Goal: Obtain resource: Obtain resource

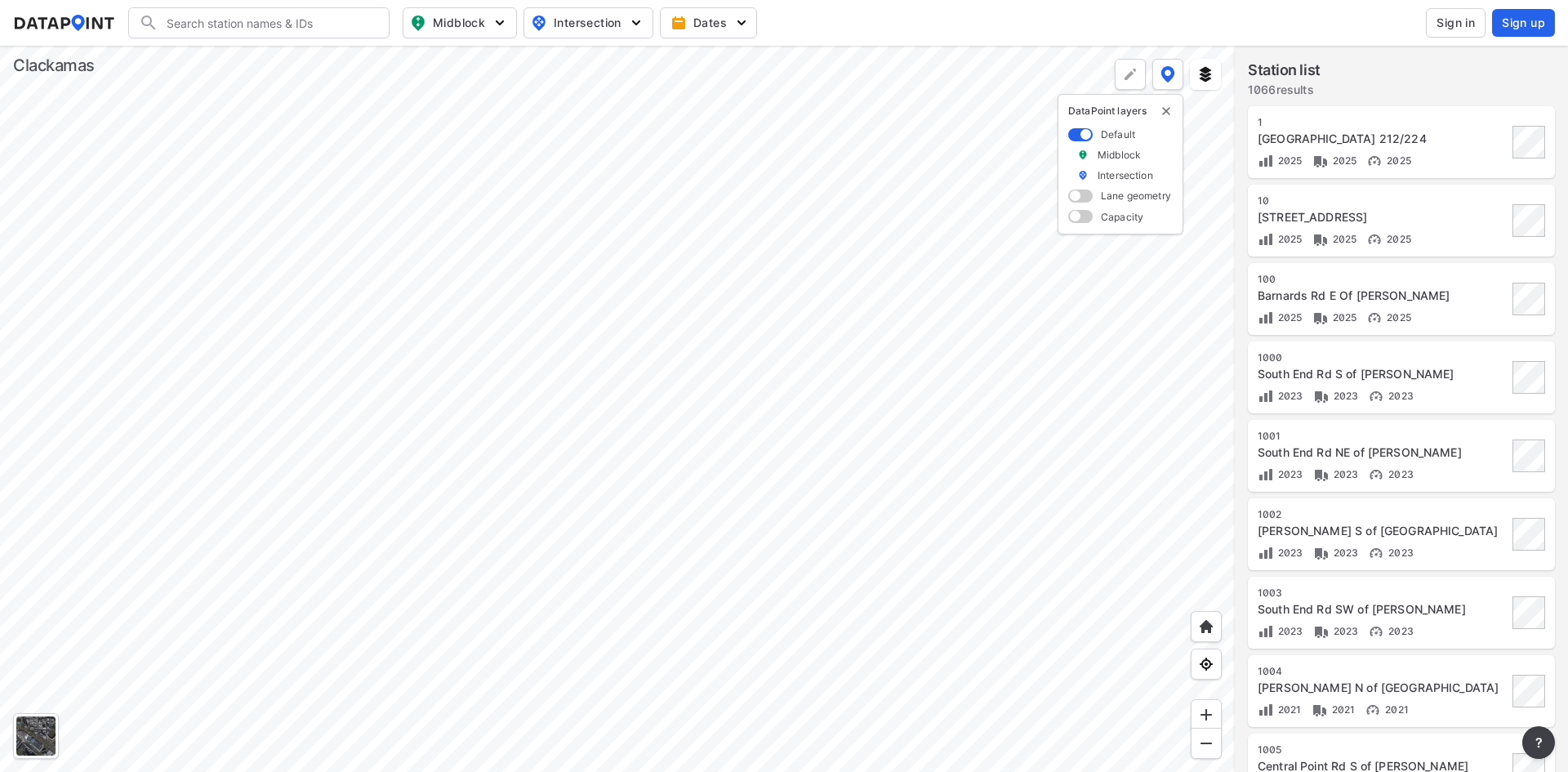
click at [1451, 33] on button "Sign in" at bounding box center [1455, 23] width 59 height 30
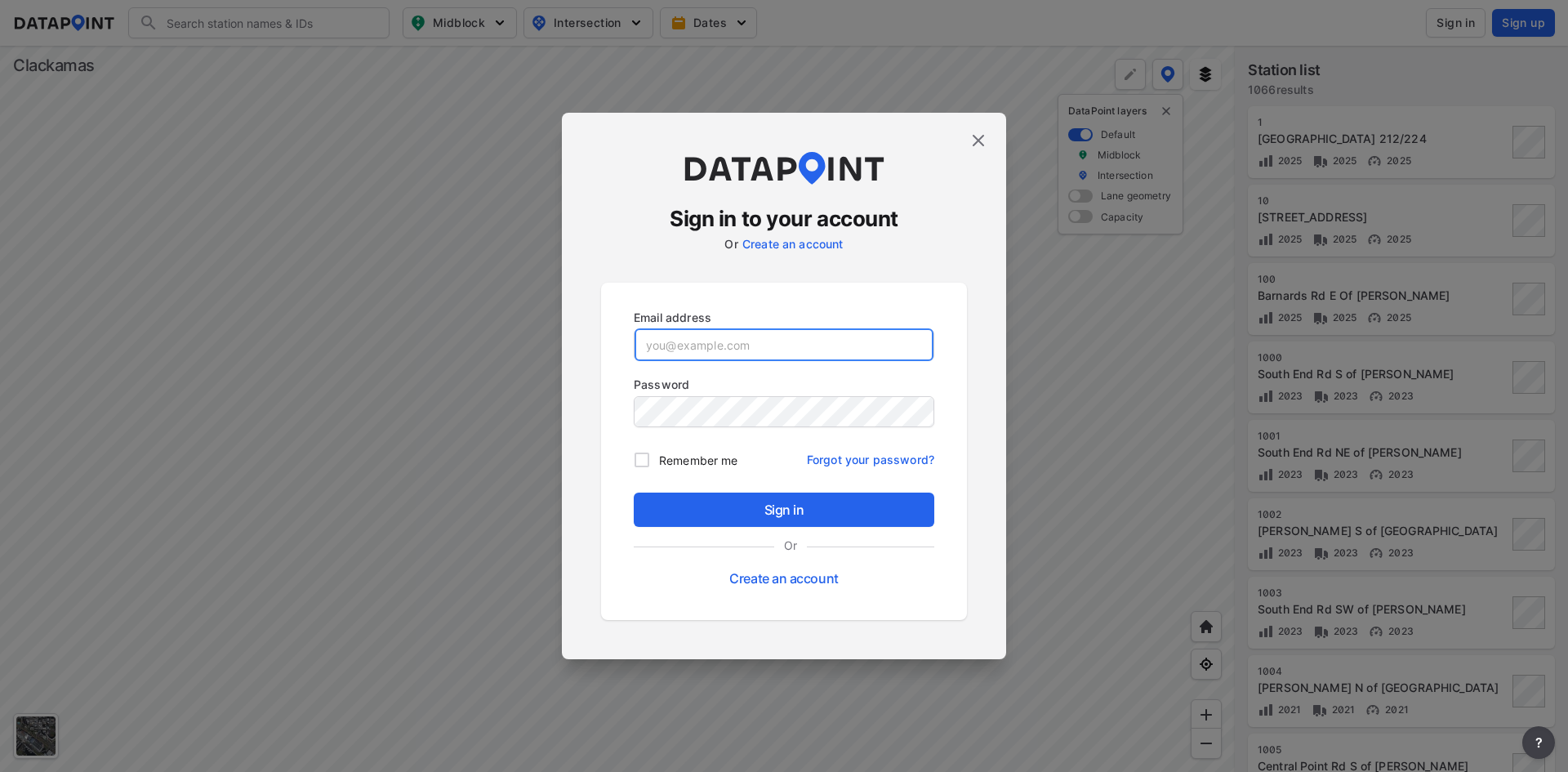
click at [711, 340] on input "email" at bounding box center [784, 345] width 299 height 33
paste input "[EMAIL_ADDRESS][DOMAIN_NAME]"
type input "[EMAIL_ADDRESS][DOMAIN_NAME]"
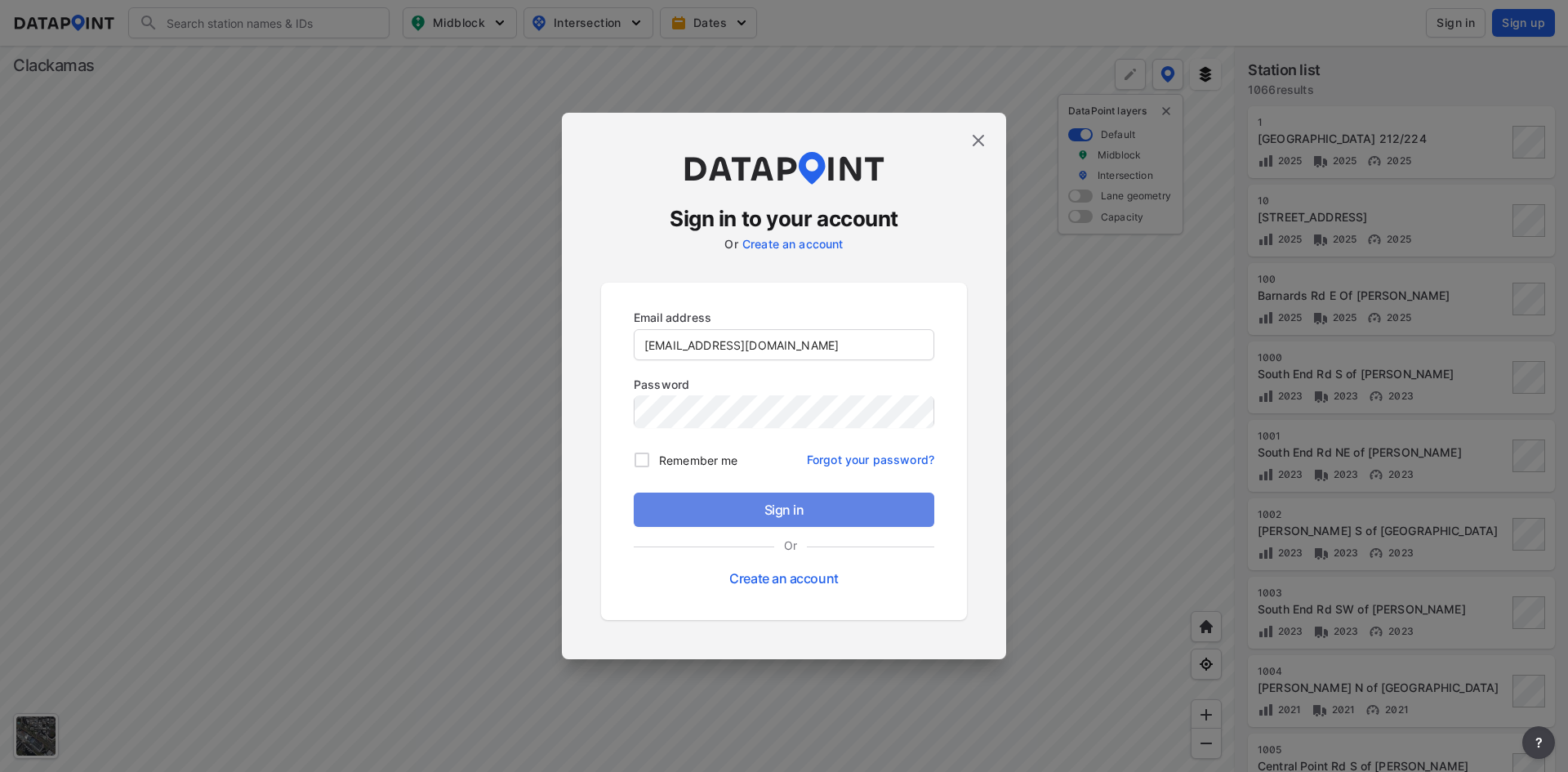
click at [719, 504] on span "Sign in" at bounding box center [784, 509] width 274 height 19
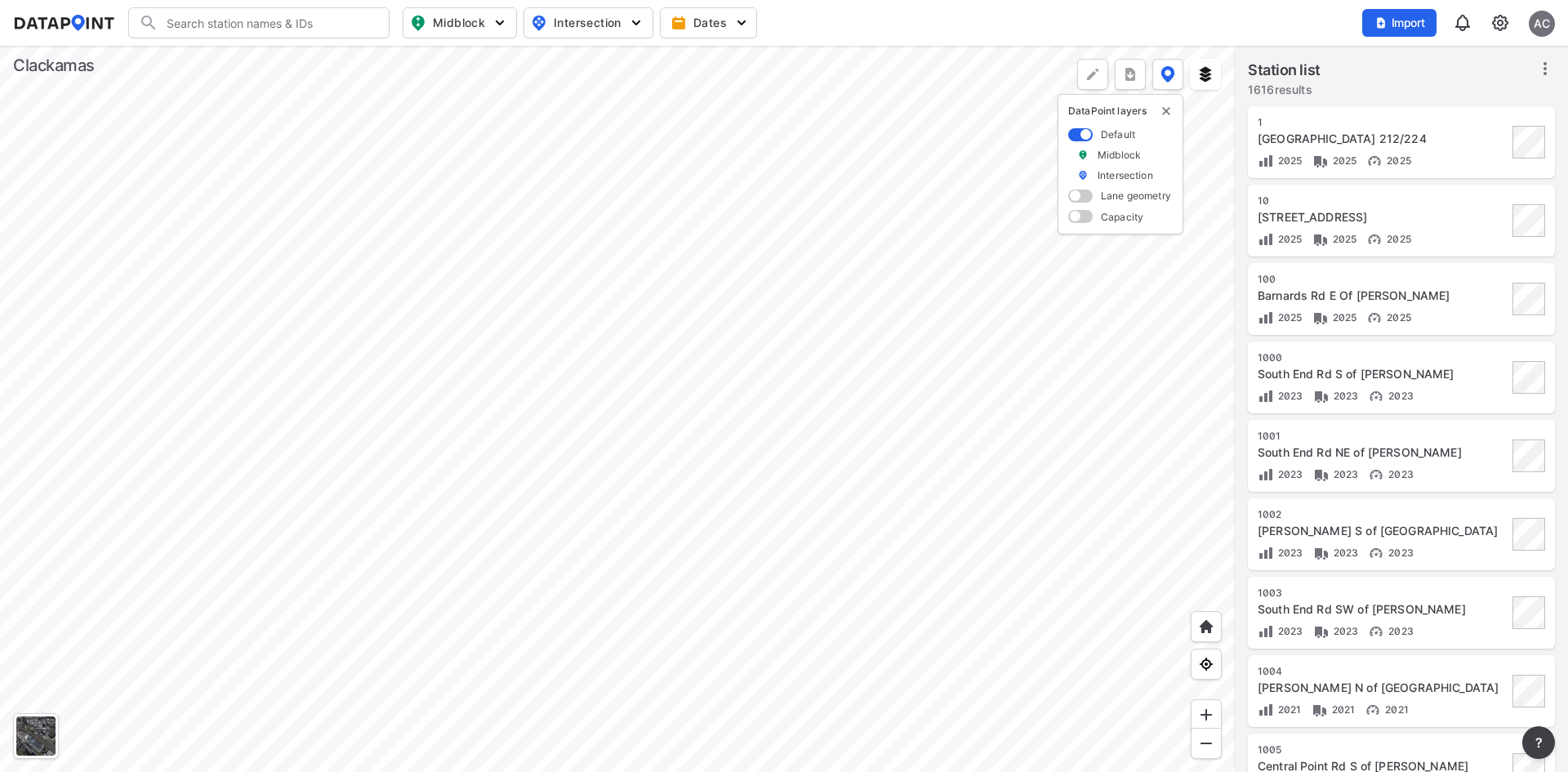
click at [285, 26] on input "Search" at bounding box center [269, 23] width 220 height 26
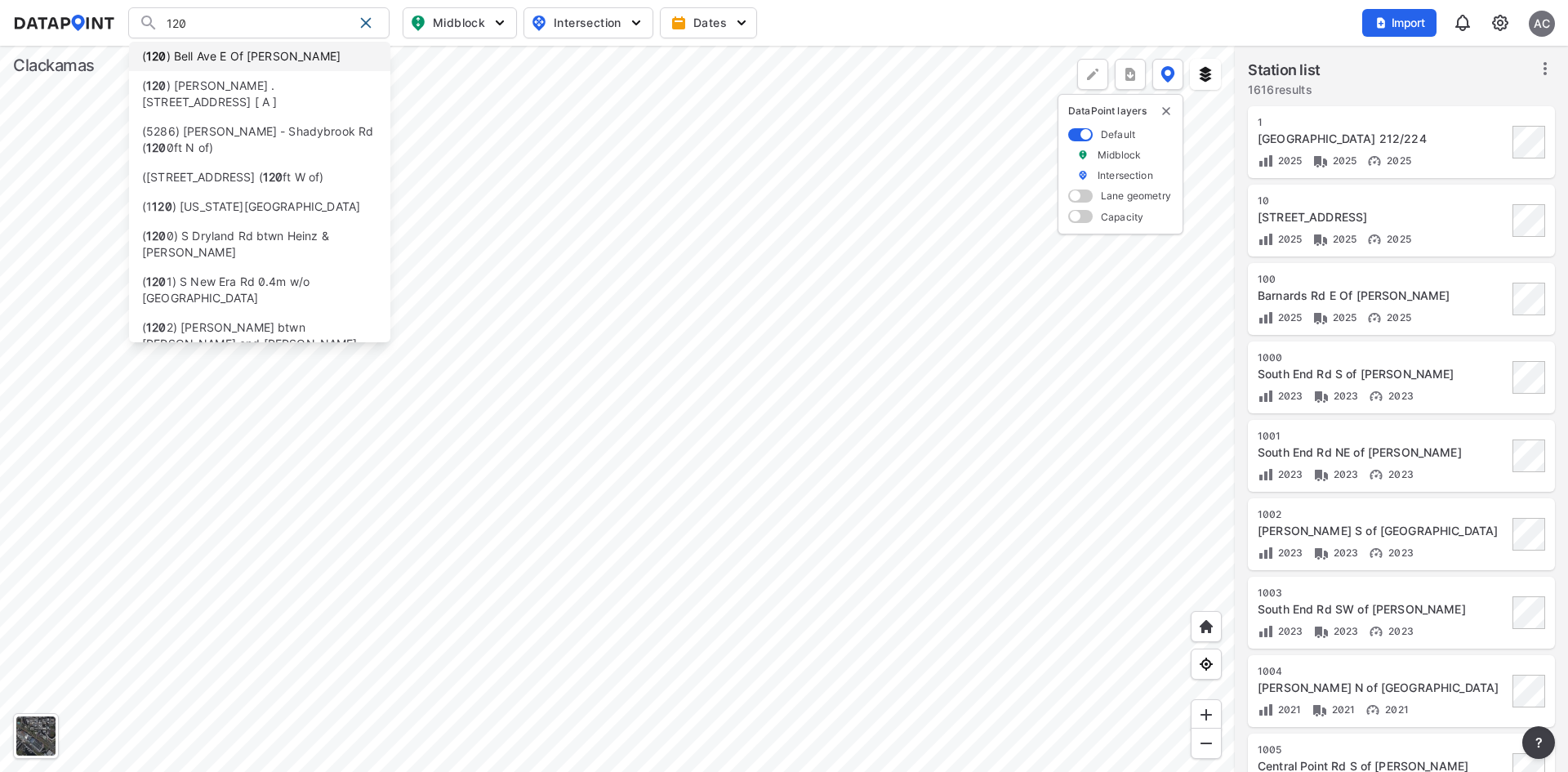
click at [290, 51] on li "( [STREET_ADDRESS][PERSON_NAME]" at bounding box center [259, 56] width 262 height 30
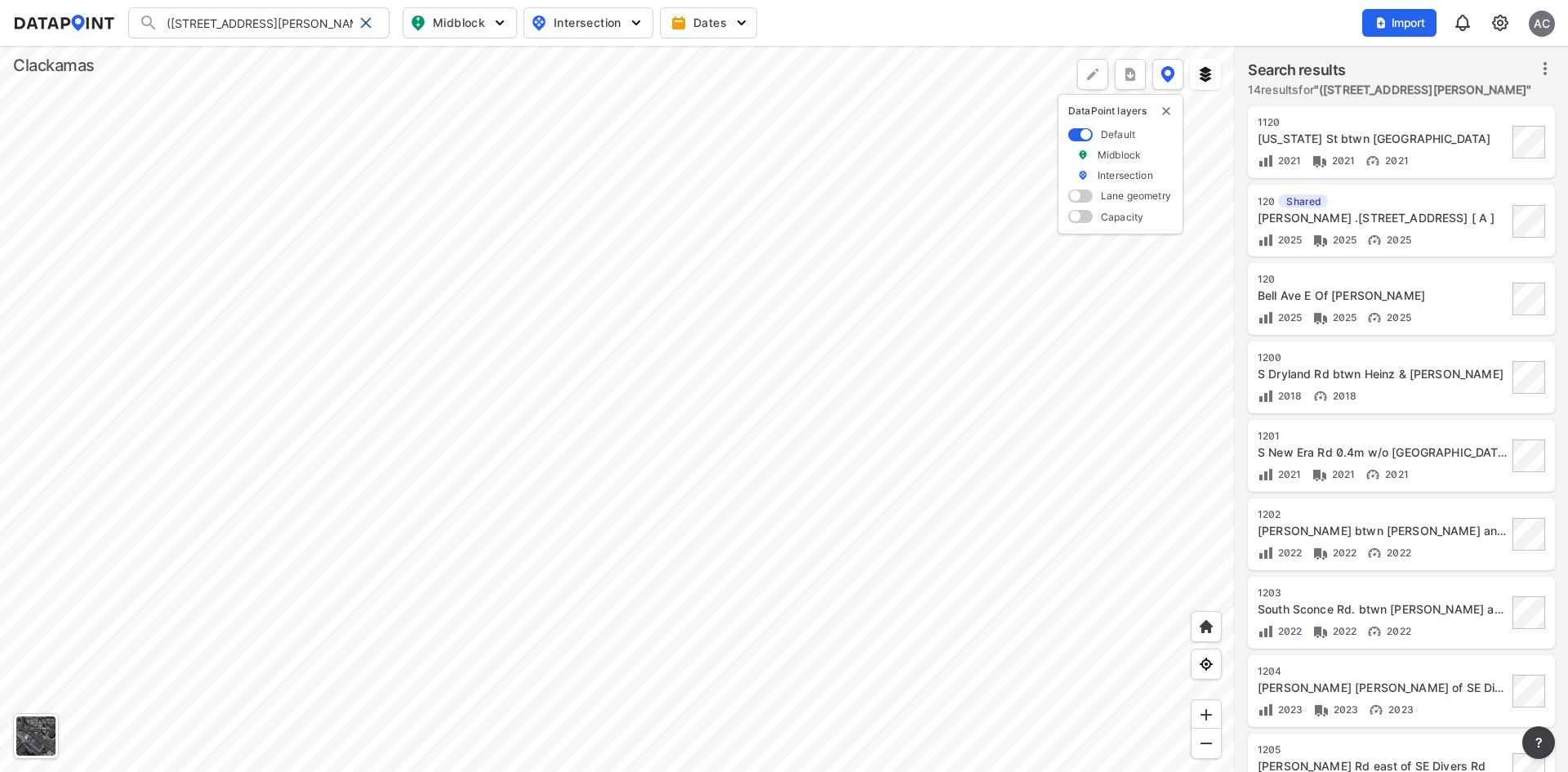
click at [1434, 292] on div "Bell Ave E Of [PERSON_NAME]" at bounding box center [1382, 295] width 250 height 16
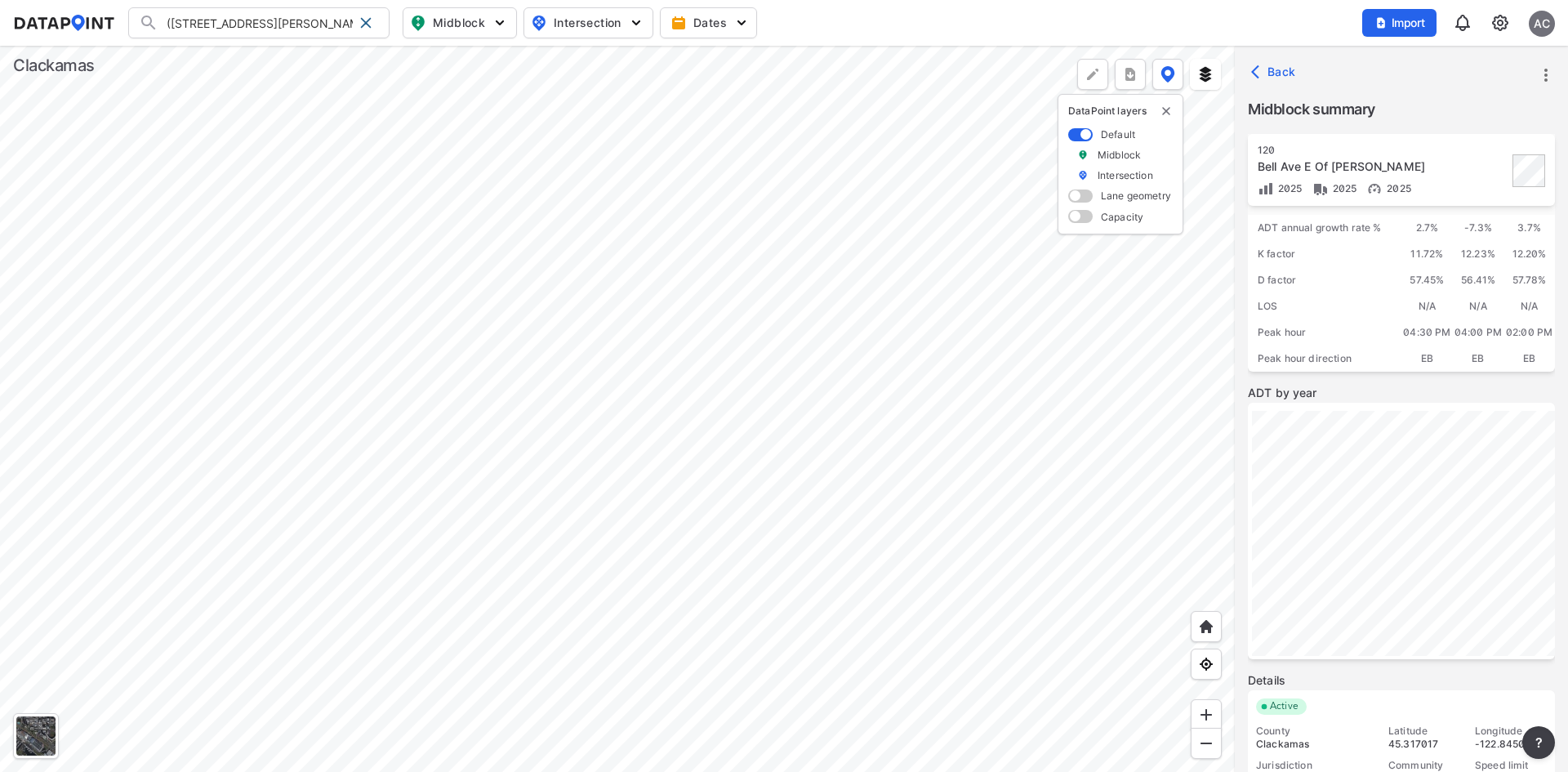
scroll to position [200, 0]
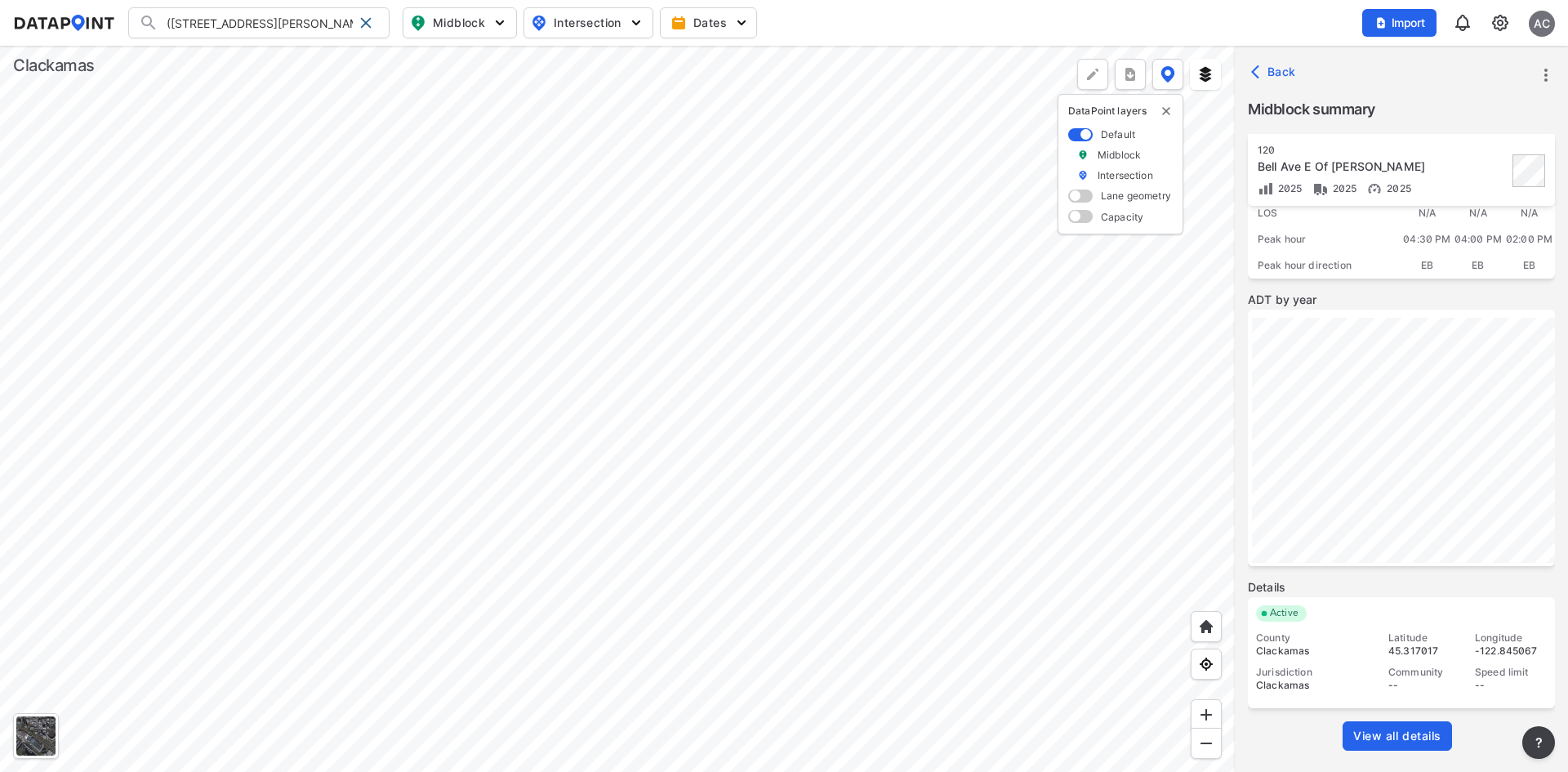
click at [1412, 738] on span "View all details" at bounding box center [1398, 736] width 88 height 16
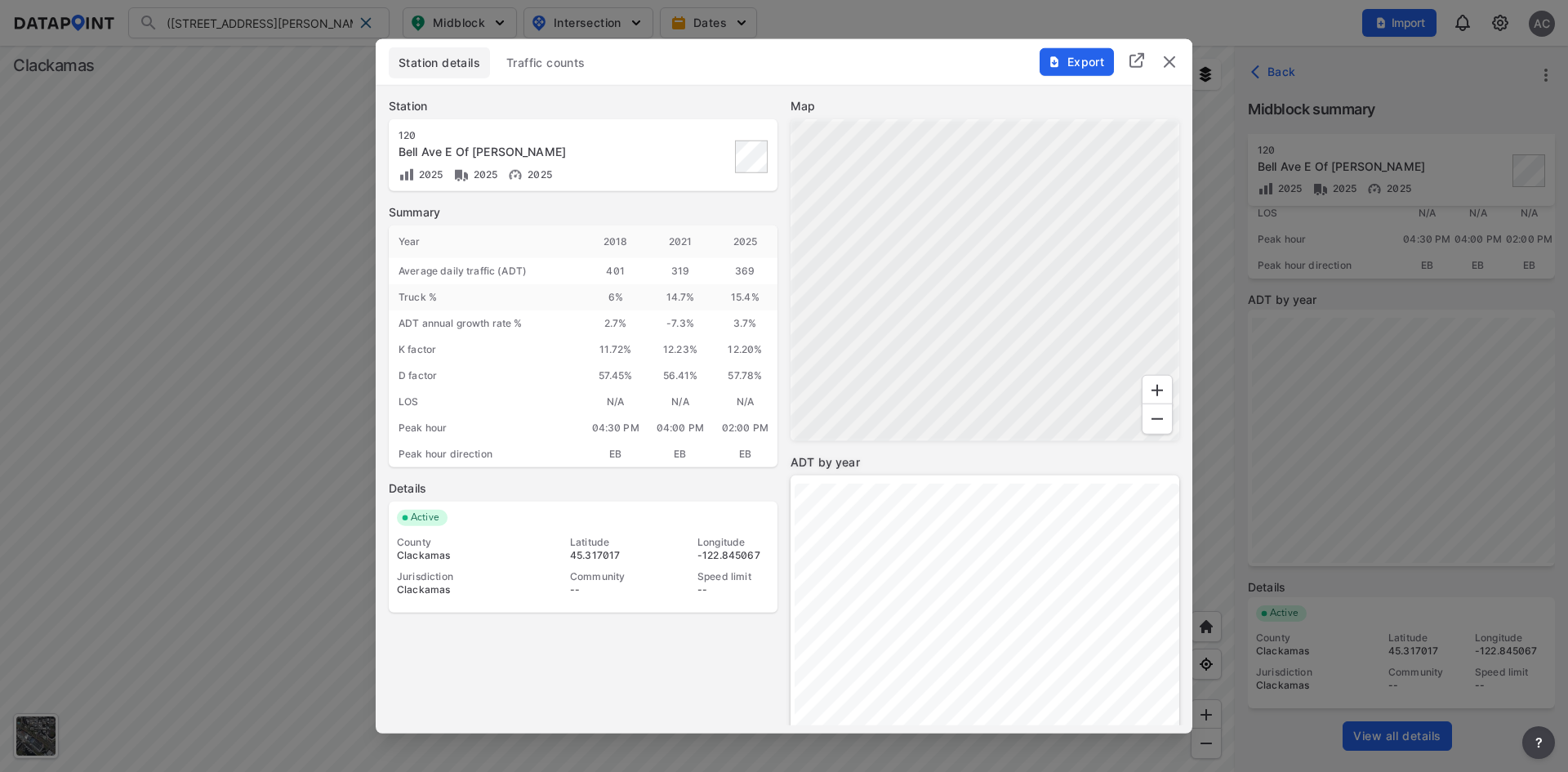
click at [1084, 65] on span "Export" at bounding box center [1076, 61] width 55 height 16
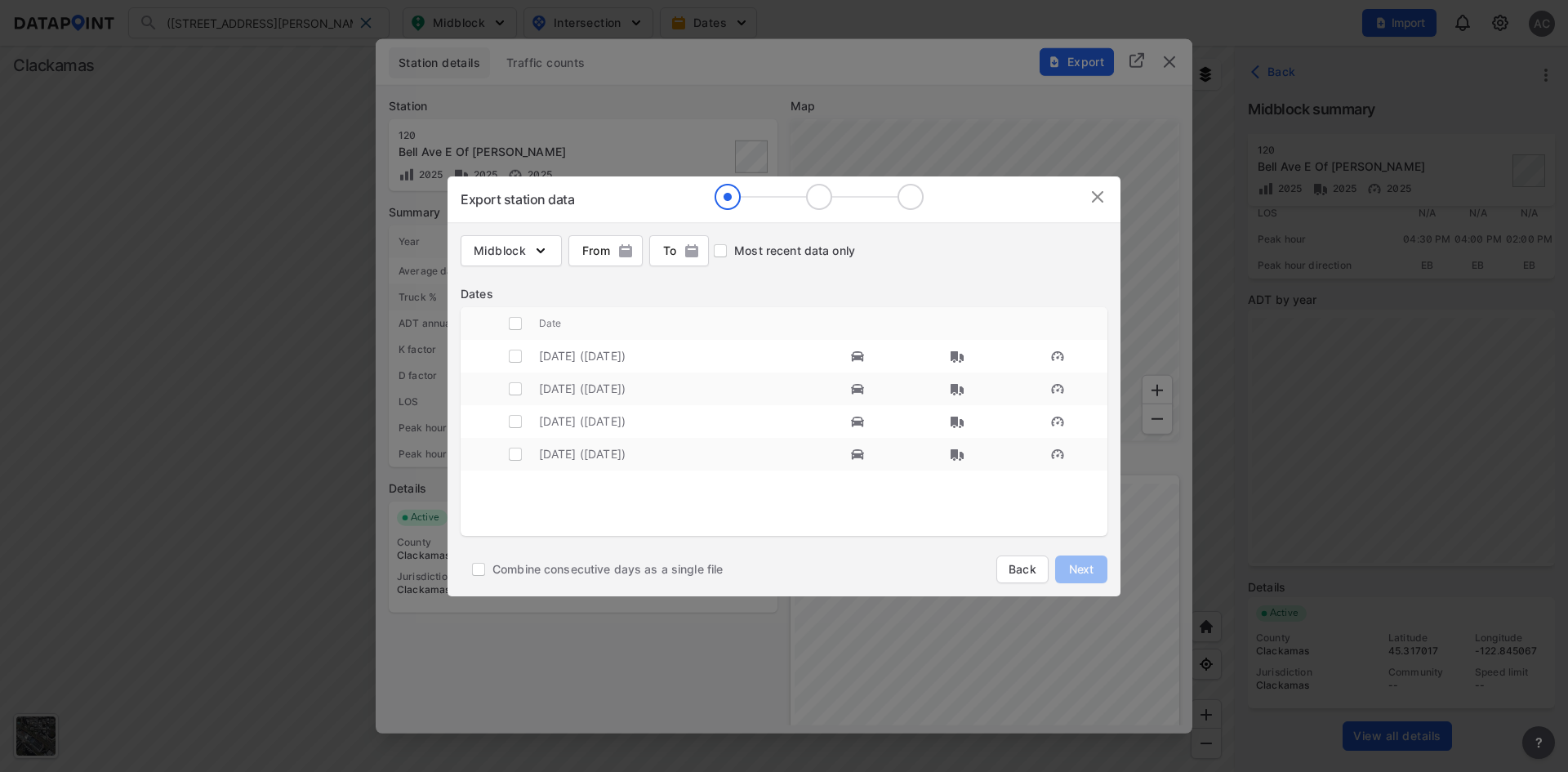
click at [1089, 199] on img at bounding box center [1097, 197] width 19 height 19
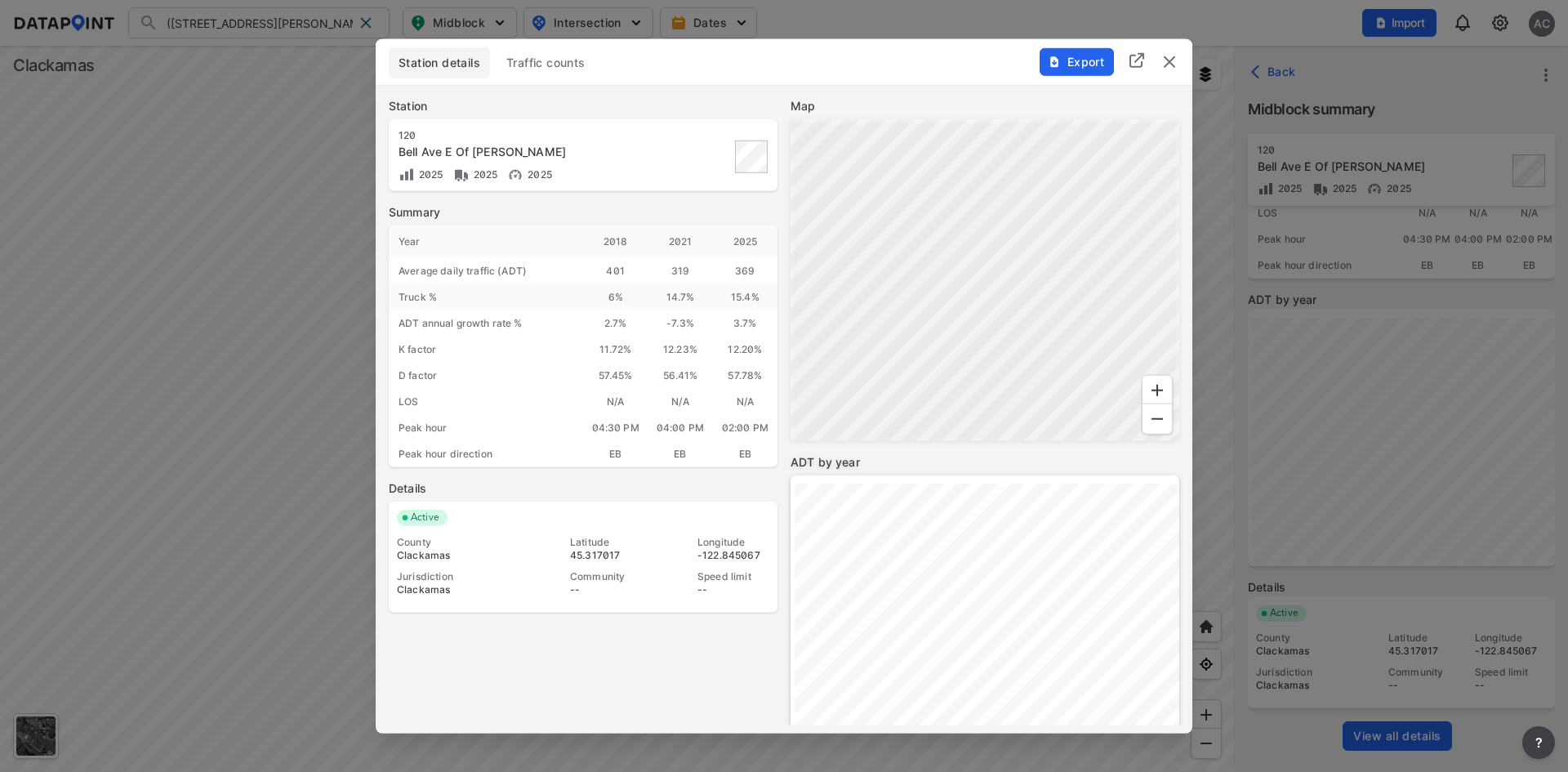
click at [1172, 64] on img "delete" at bounding box center [1169, 61] width 19 height 19
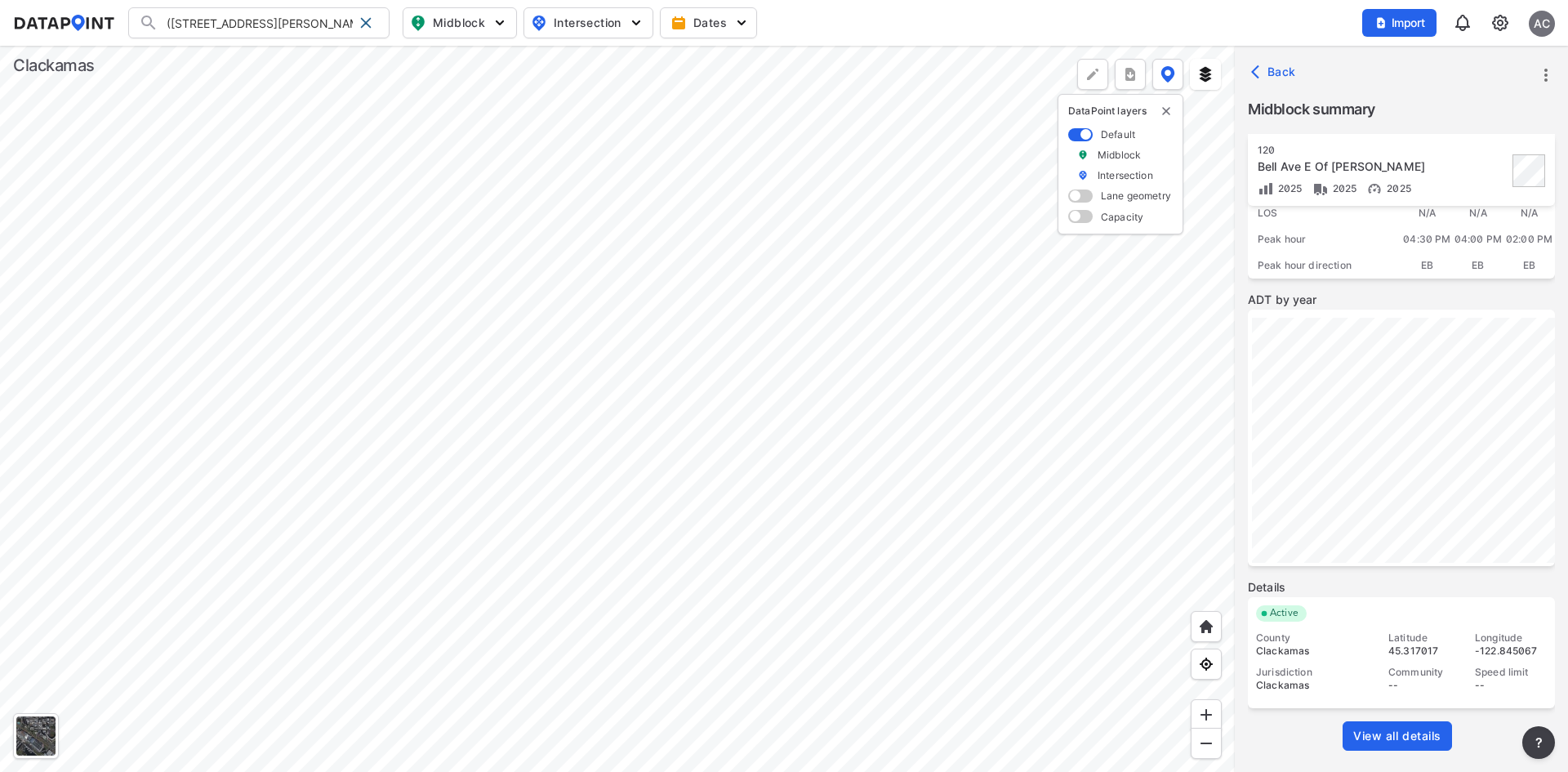
click at [297, 27] on input "([STREET_ADDRESS][PERSON_NAME]" at bounding box center [255, 23] width 194 height 26
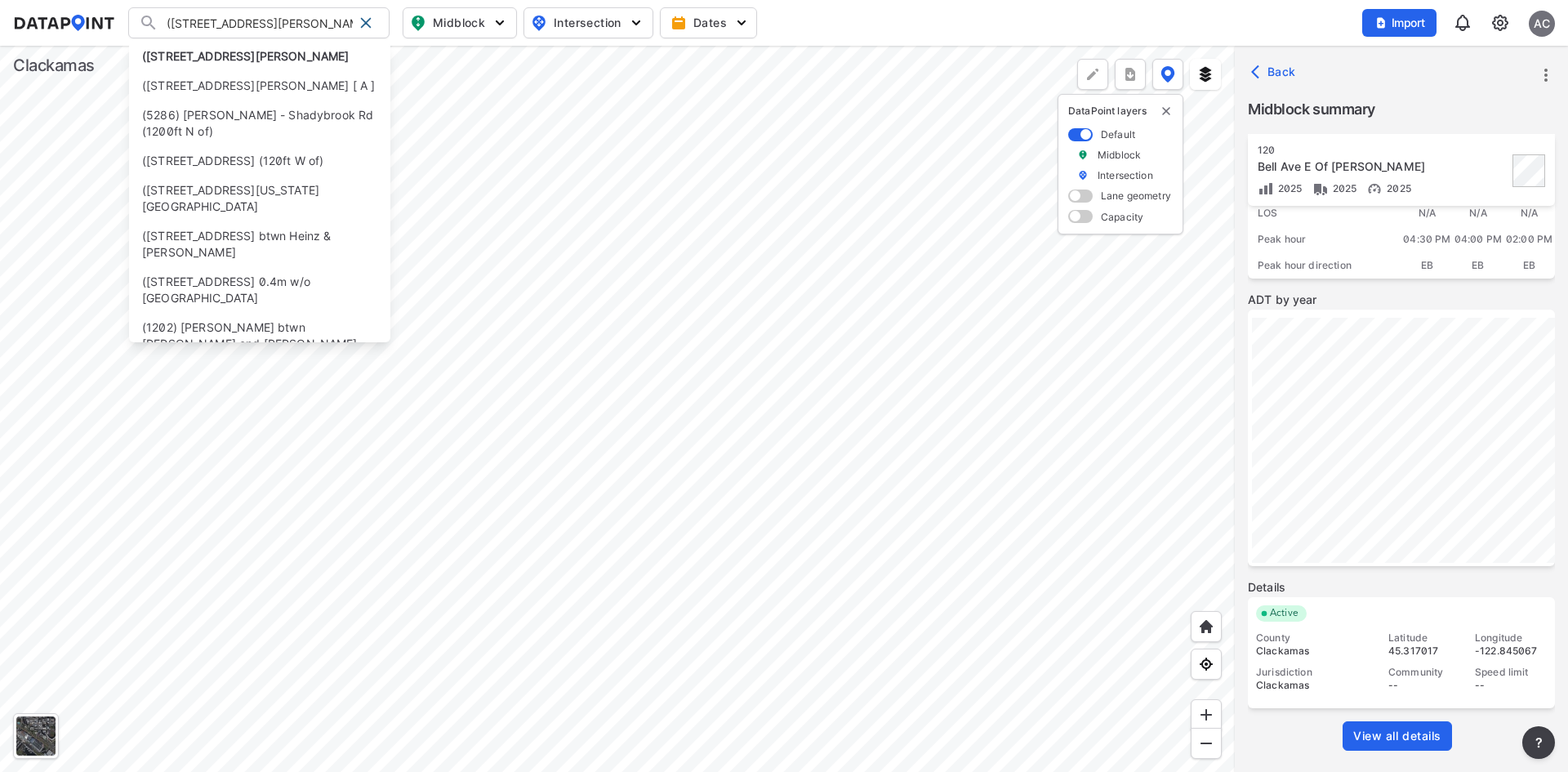
click at [299, 25] on input "([STREET_ADDRESS][PERSON_NAME]" at bounding box center [255, 23] width 194 height 26
click at [301, 23] on input "([STREET_ADDRESS][PERSON_NAME]" at bounding box center [255, 23] width 194 height 26
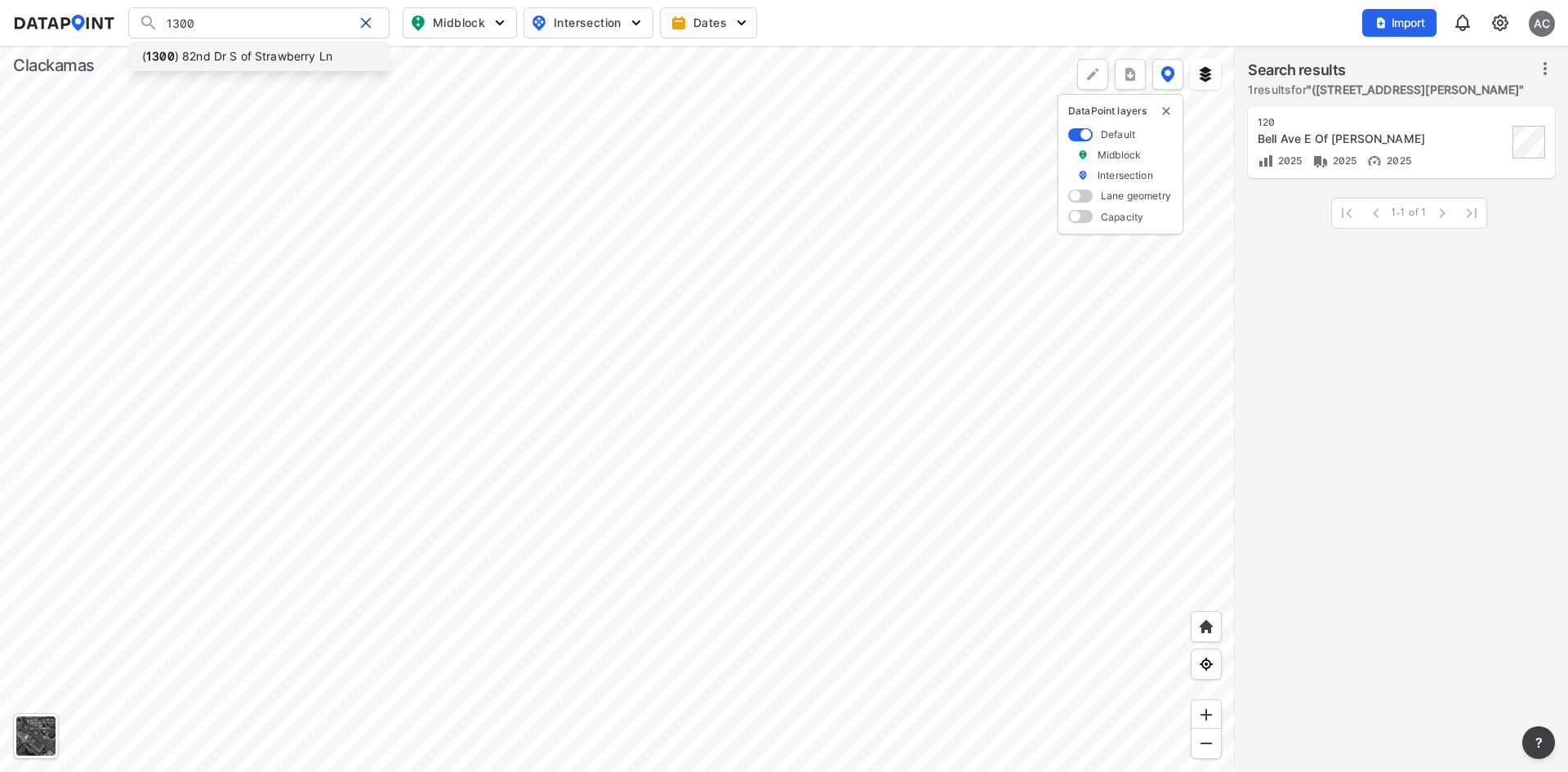
click at [304, 60] on li "( 1300 ) 82nd Dr S of Strawberry Ln" at bounding box center [259, 56] width 262 height 30
click at [429, 353] on div at bounding box center [618, 408] width 1235 height 726
click at [1443, 137] on div "82nd Dr S of Strawberry Ln" at bounding box center [1382, 138] width 250 height 16
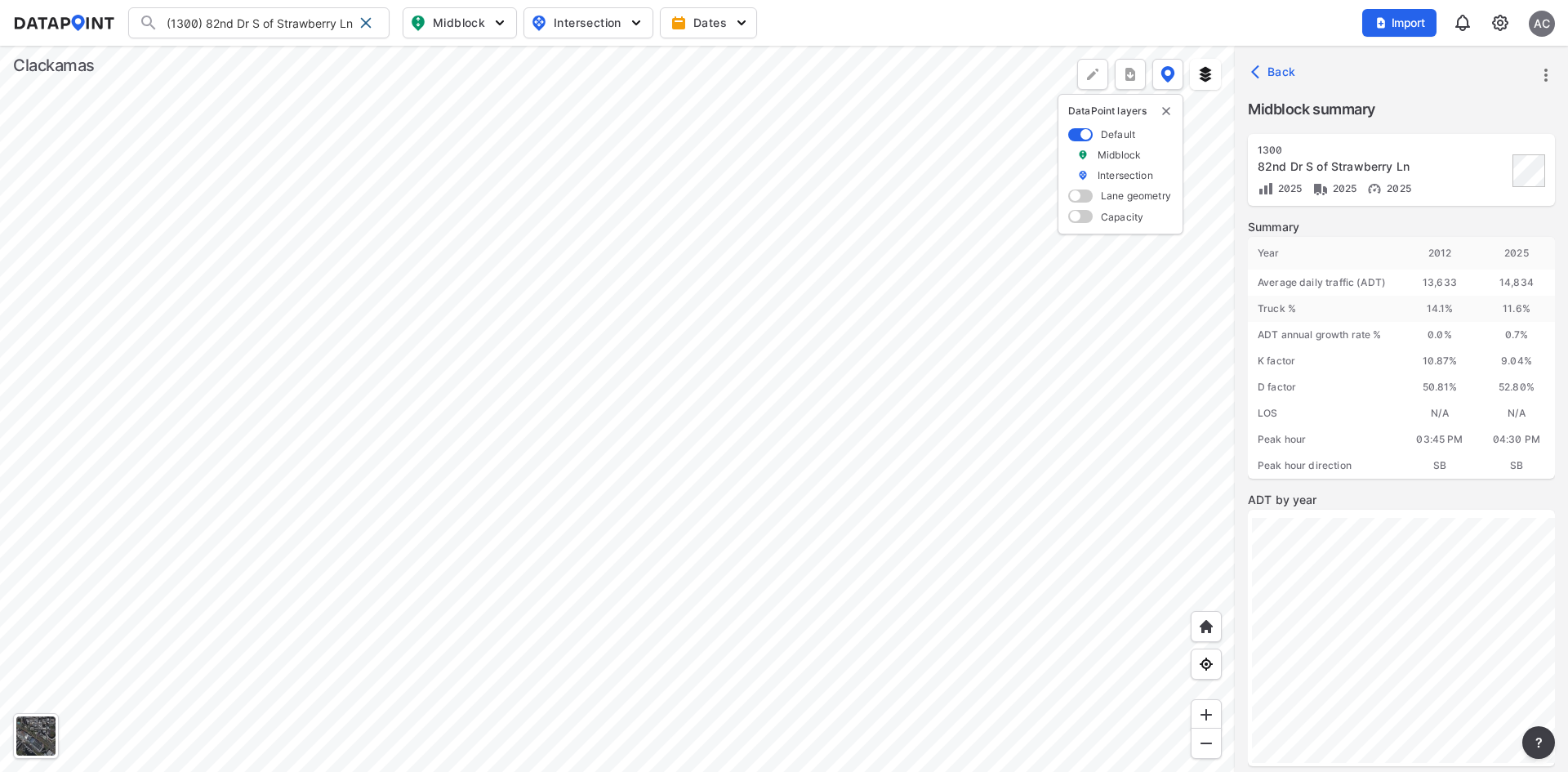
click at [1554, 69] on icon "more" at bounding box center [1546, 75] width 19 height 19
click at [1457, 143] on li "Export" at bounding box center [1477, 148] width 157 height 30
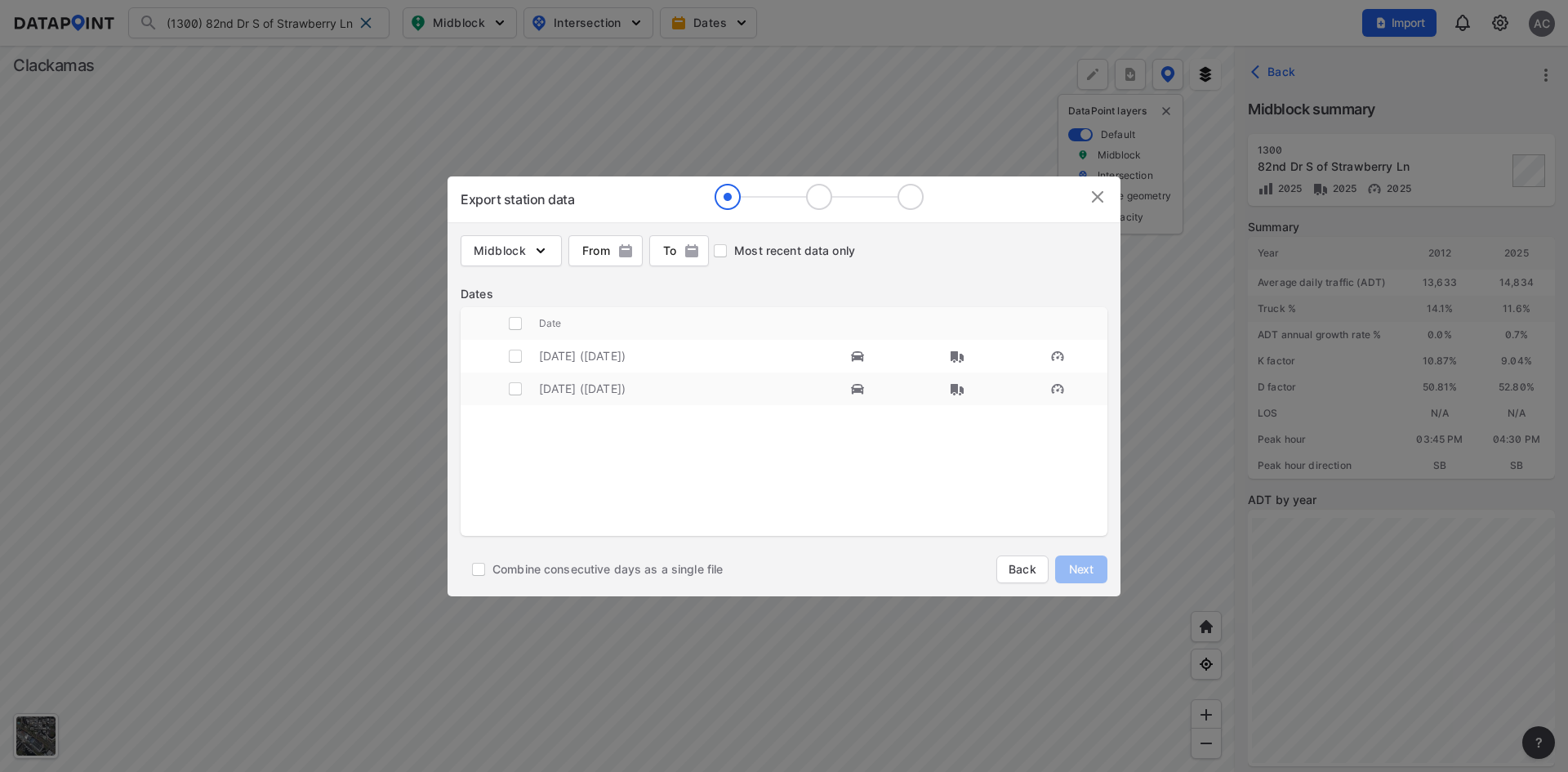
drag, startPoint x: 1094, startPoint y: 199, endPoint x: 1065, endPoint y: 203, distance: 29.3
click at [1094, 198] on img at bounding box center [1097, 197] width 19 height 19
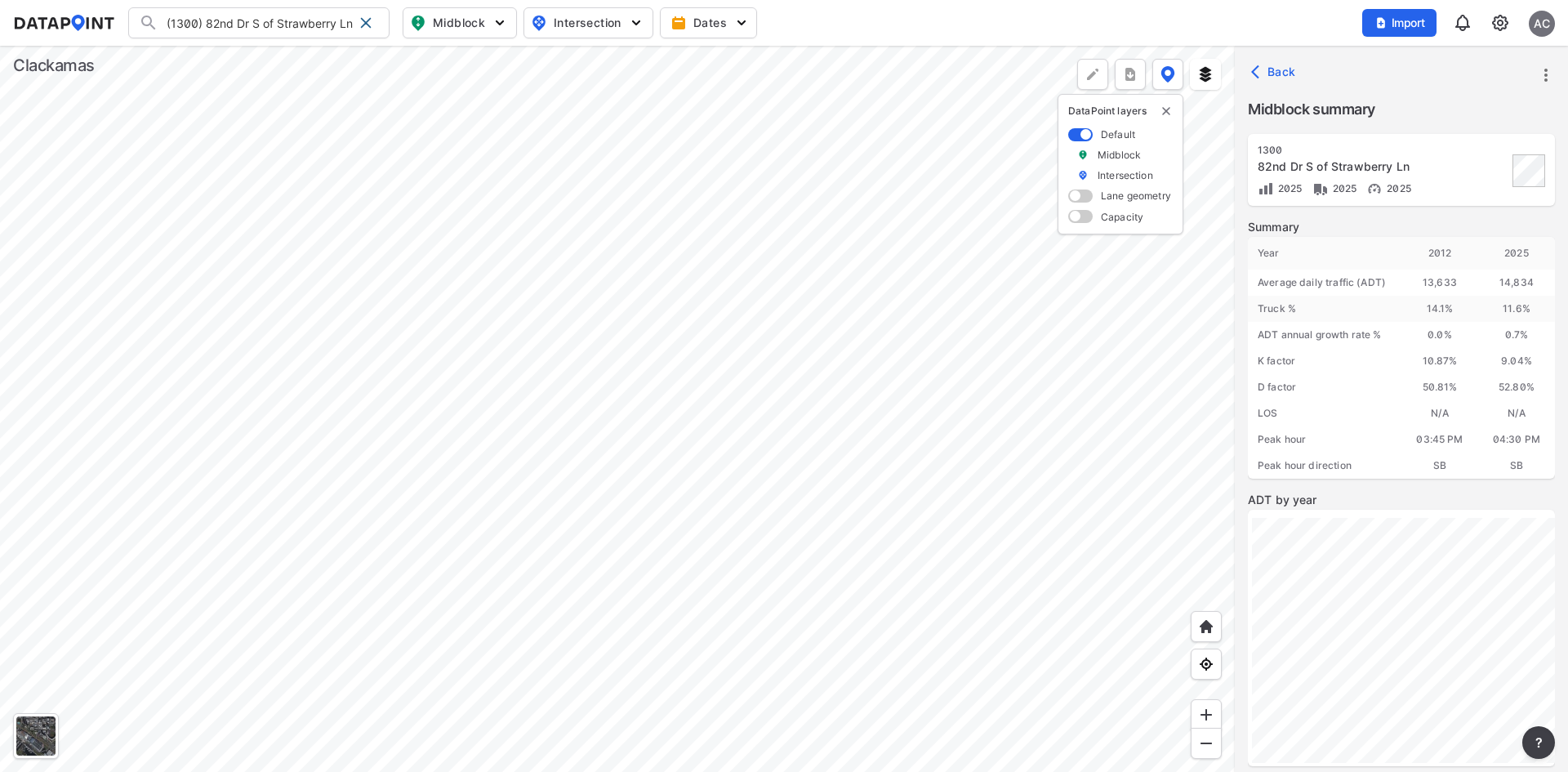
click at [213, 31] on input "(1300) 82nd Dr S of Strawberry Ln" at bounding box center [255, 23] width 194 height 26
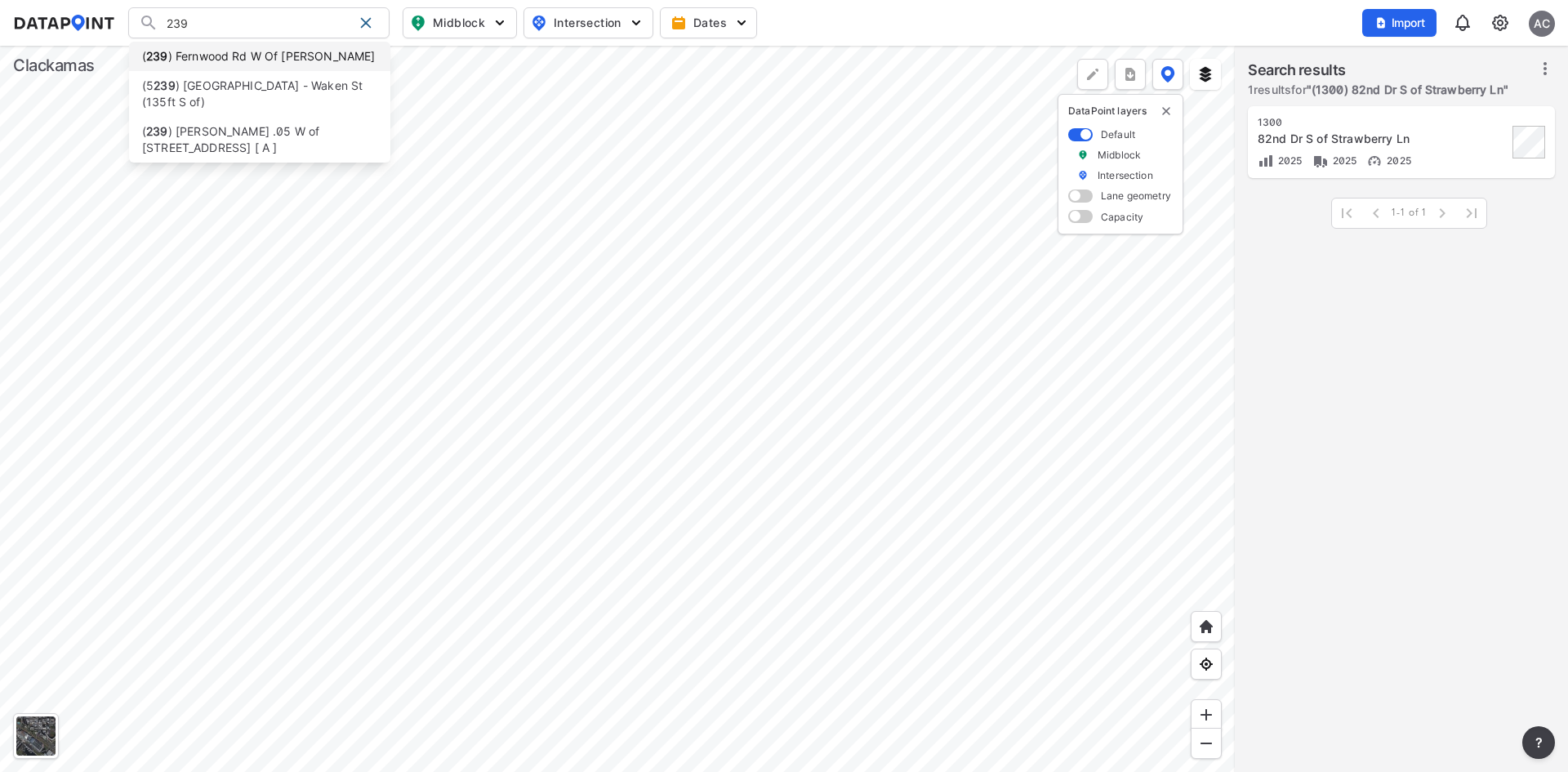
click at [217, 53] on li "( [STREET_ADDRESS] W Of [PERSON_NAME]" at bounding box center [259, 56] width 262 height 30
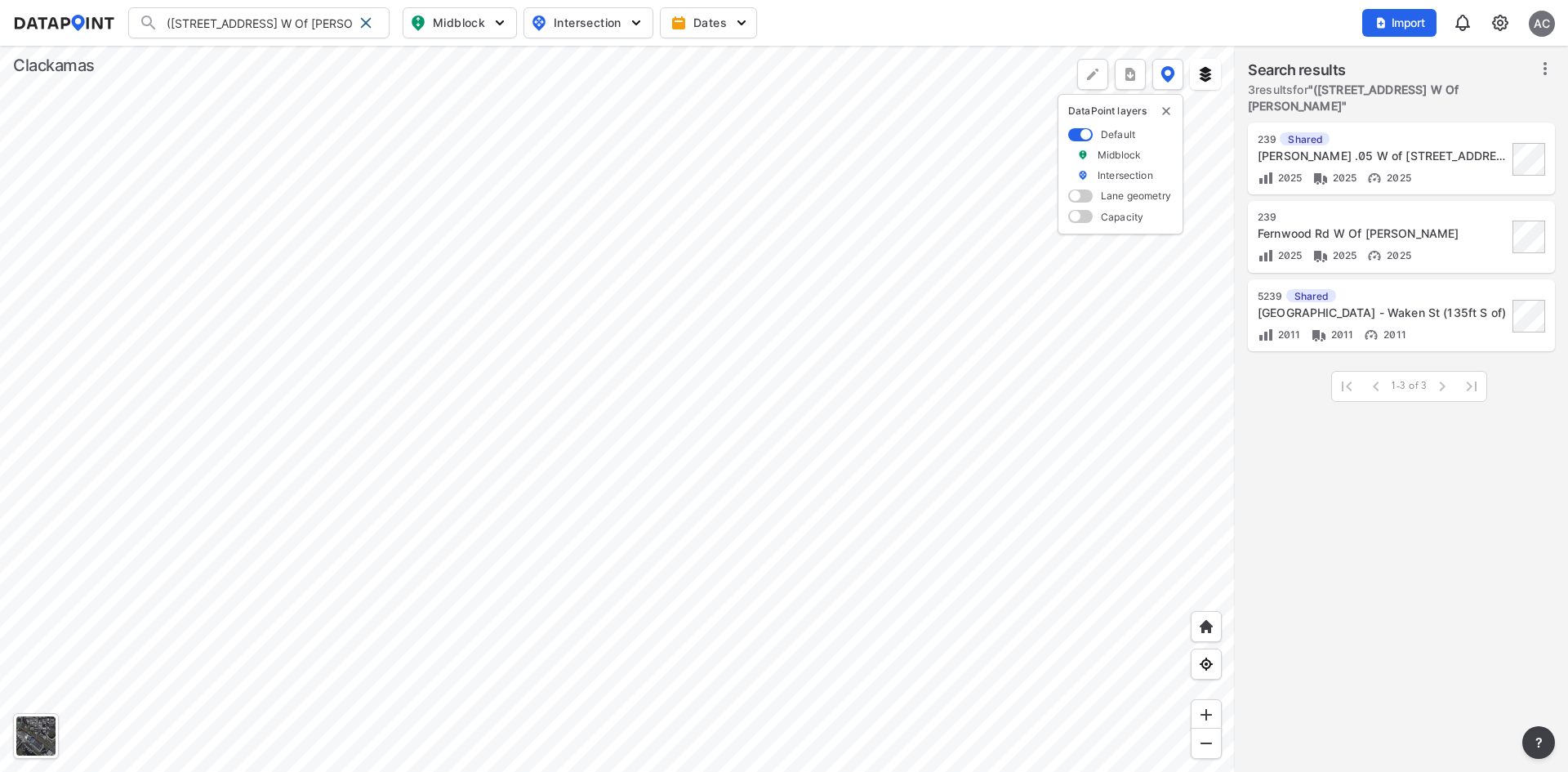
click at [1382, 225] on div "Fernwood Rd W Of [PERSON_NAME]" at bounding box center [1382, 233] width 250 height 16
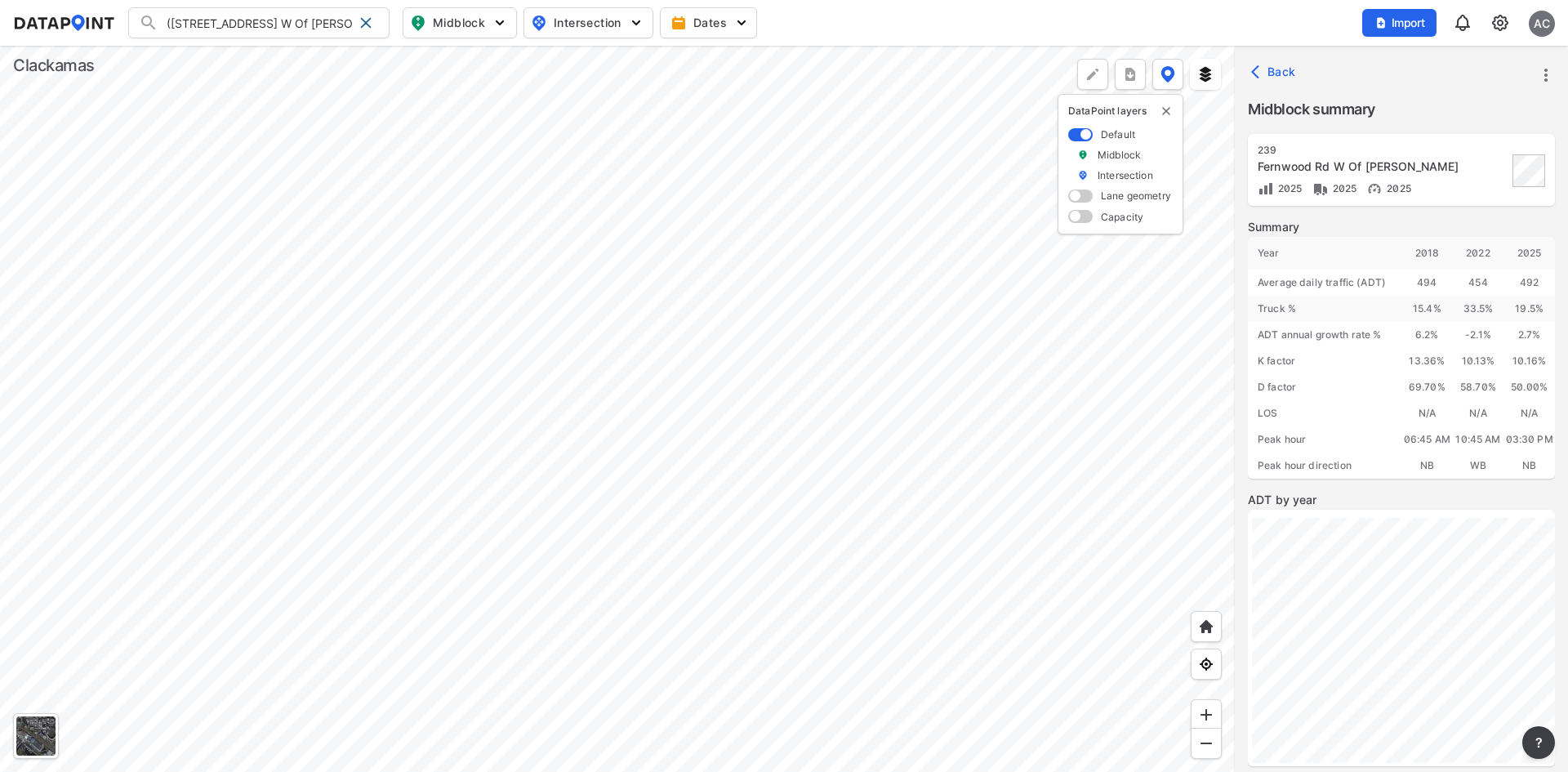
click at [1543, 81] on icon "more" at bounding box center [1546, 75] width 19 height 19
click at [1472, 142] on li "Export" at bounding box center [1477, 148] width 157 height 30
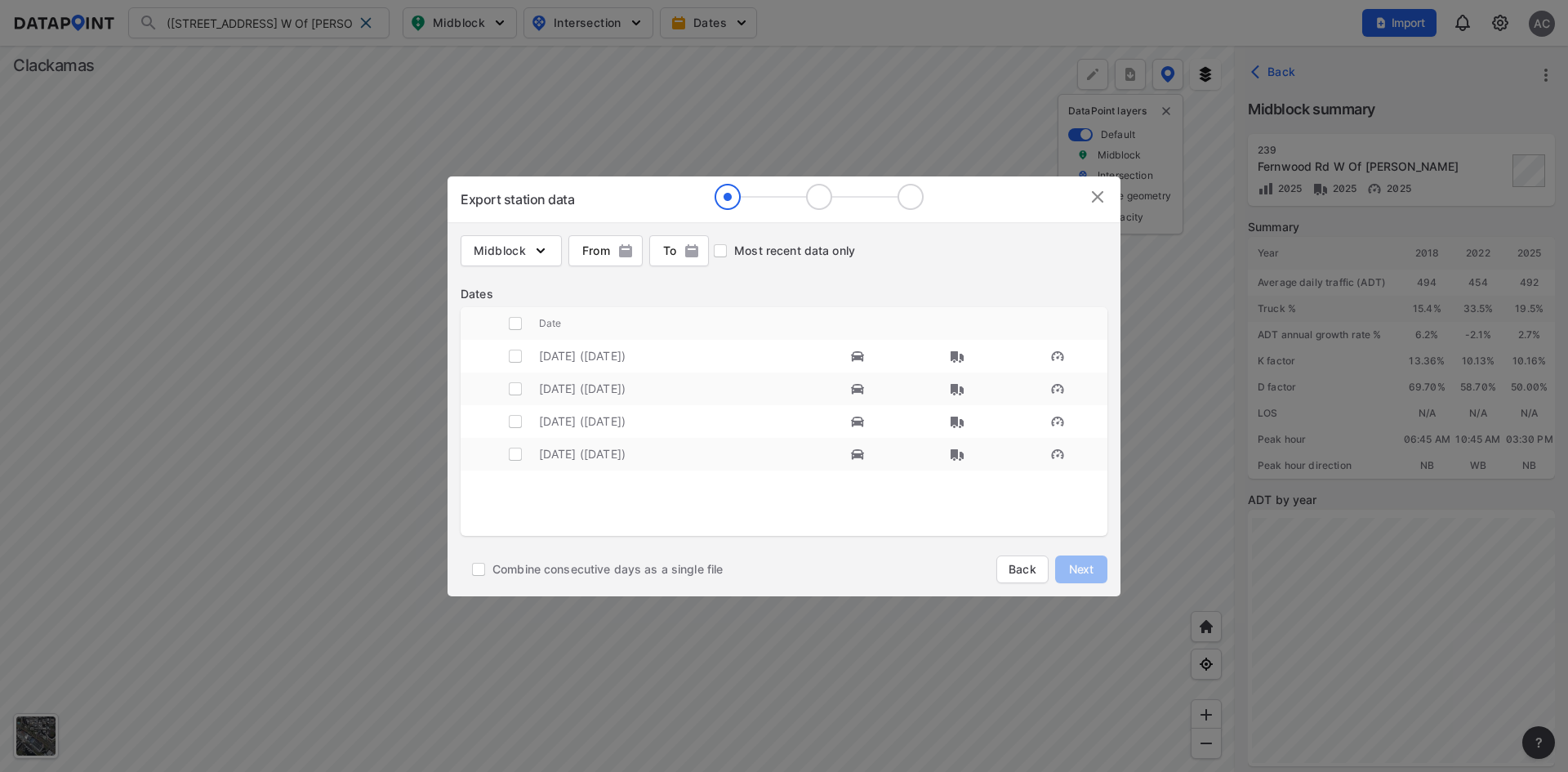
click at [1098, 200] on img at bounding box center [1097, 197] width 19 height 19
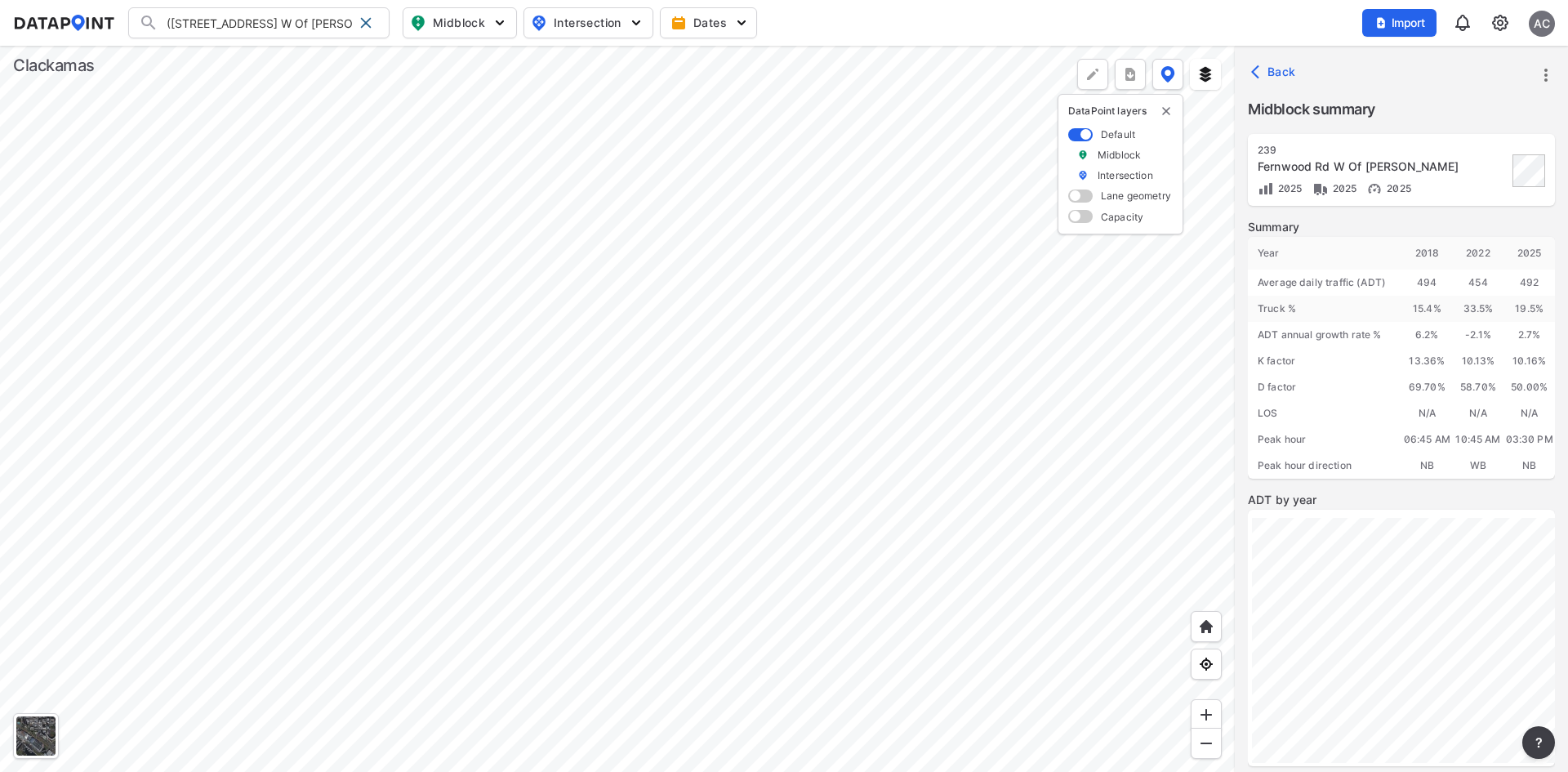
click at [308, 25] on input "([STREET_ADDRESS] W Of [PERSON_NAME]" at bounding box center [255, 23] width 194 height 26
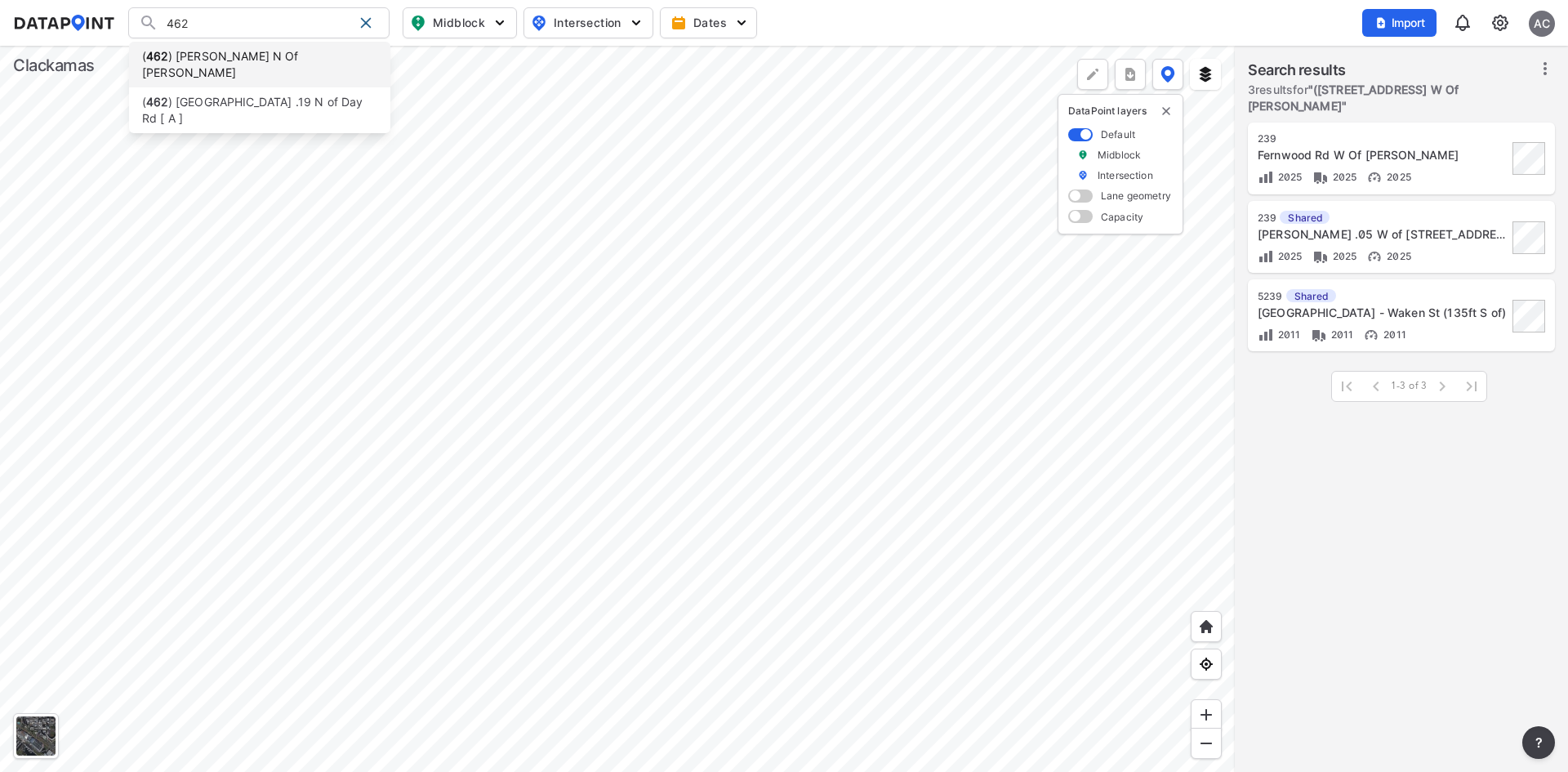
click at [304, 53] on li "( 462 ) [PERSON_NAME] N Of [PERSON_NAME]" at bounding box center [259, 64] width 262 height 46
type input "(462) [PERSON_NAME] N Of [PERSON_NAME]"
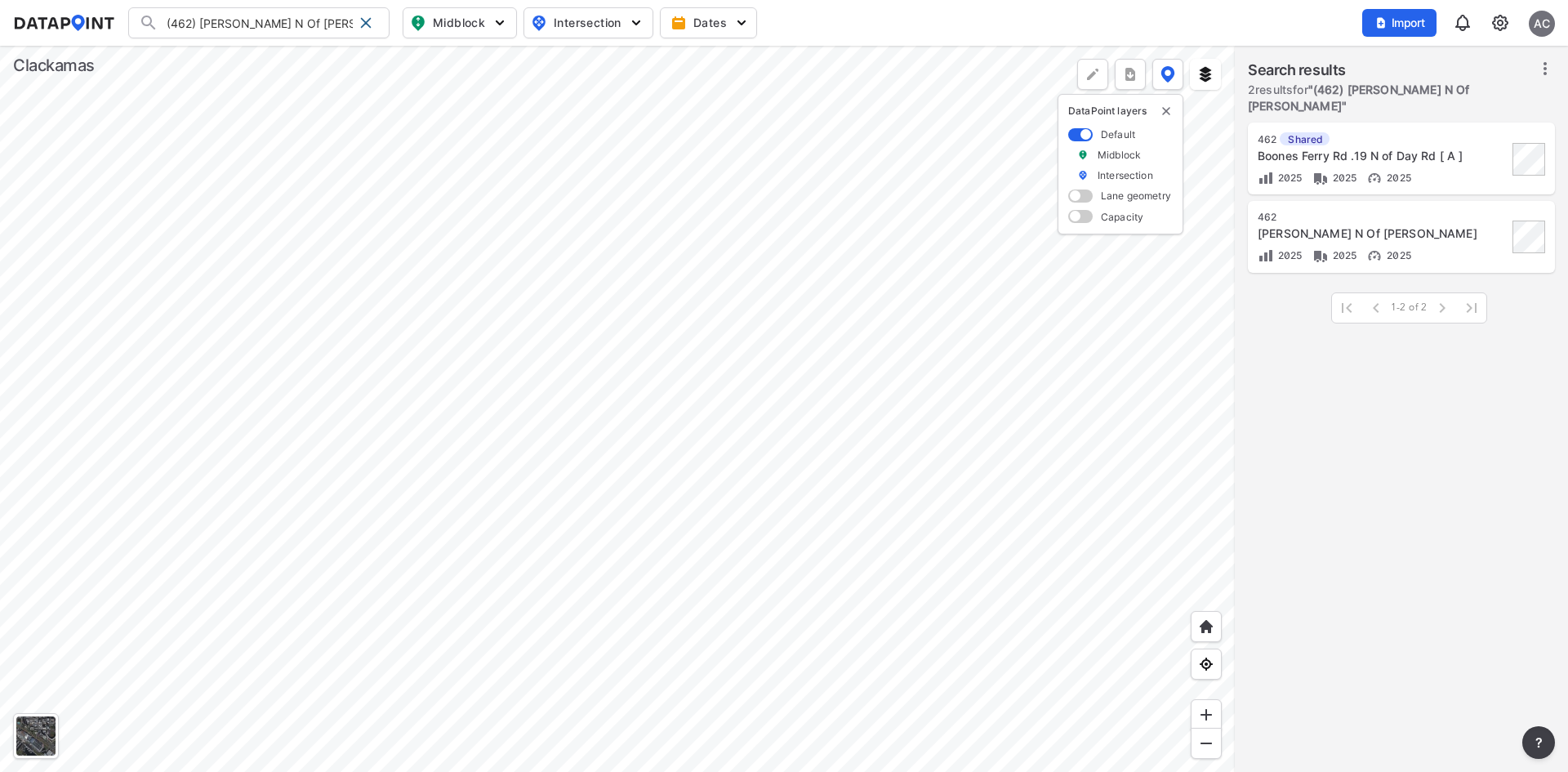
click at [1463, 225] on div "[PERSON_NAME] N Of [PERSON_NAME]" at bounding box center [1382, 233] width 250 height 16
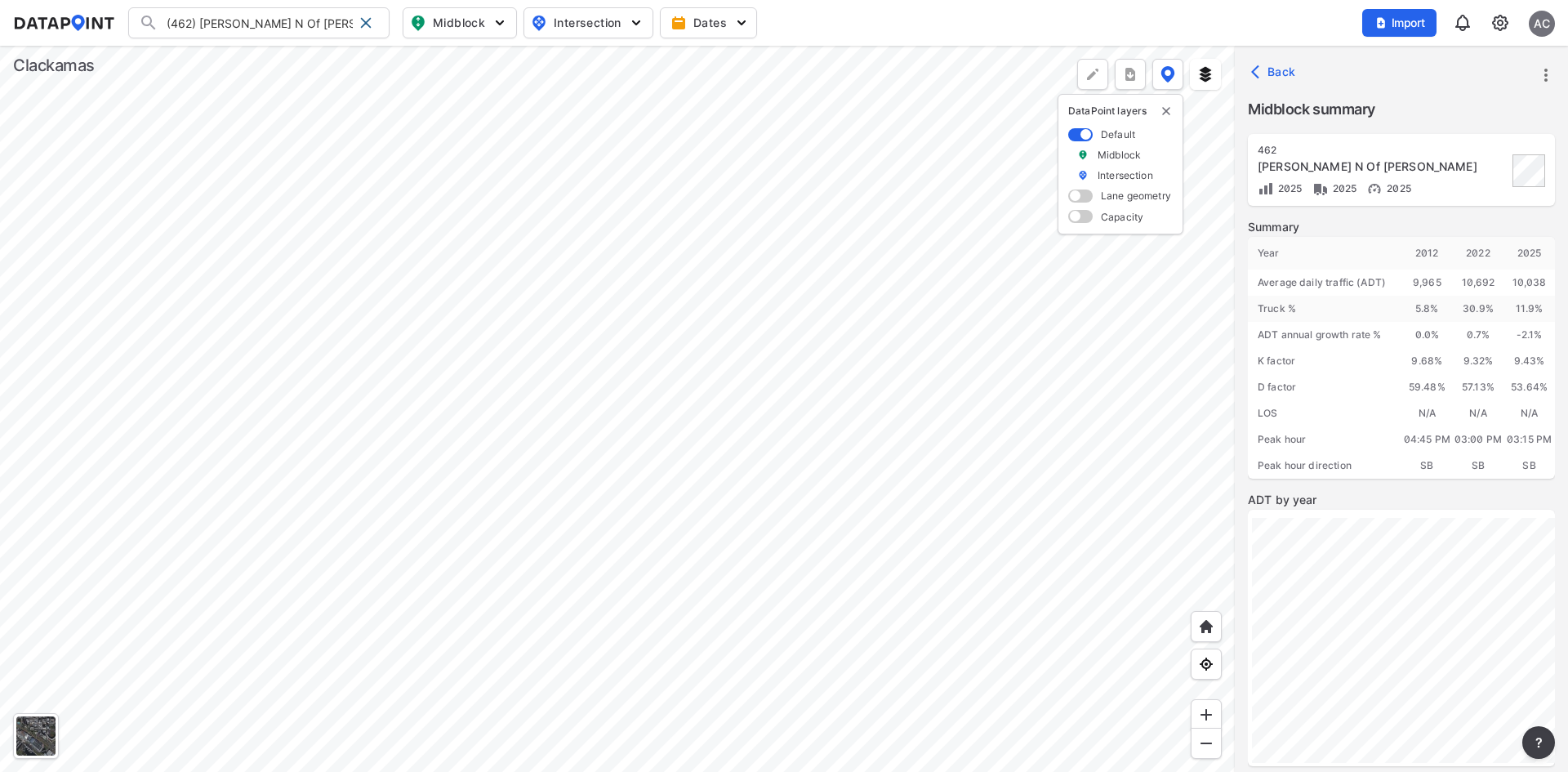
click at [1552, 77] on icon "more" at bounding box center [1546, 75] width 19 height 19
click at [1474, 147] on li "Export" at bounding box center [1477, 148] width 157 height 30
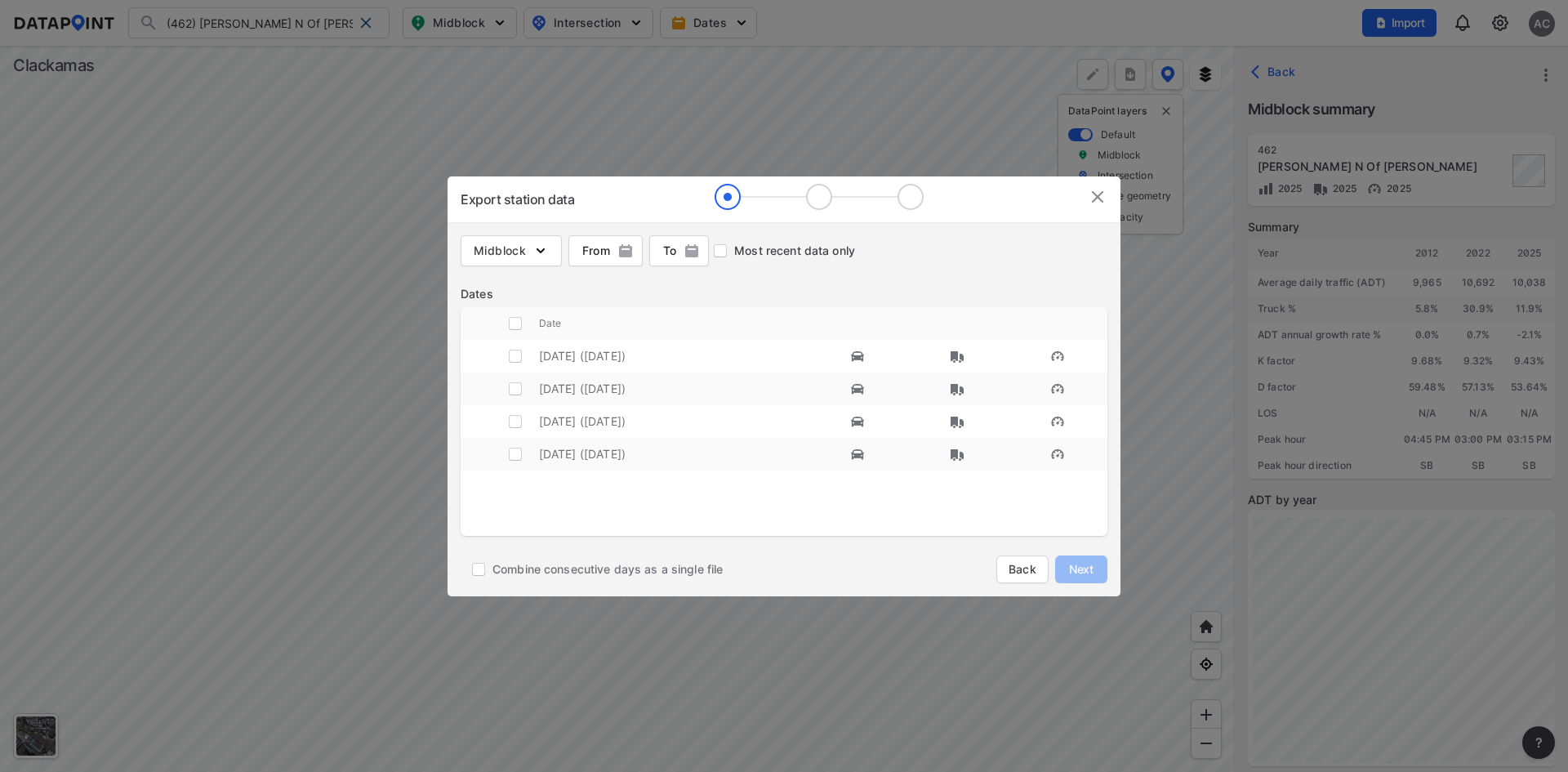
click at [1098, 197] on img at bounding box center [1097, 197] width 19 height 19
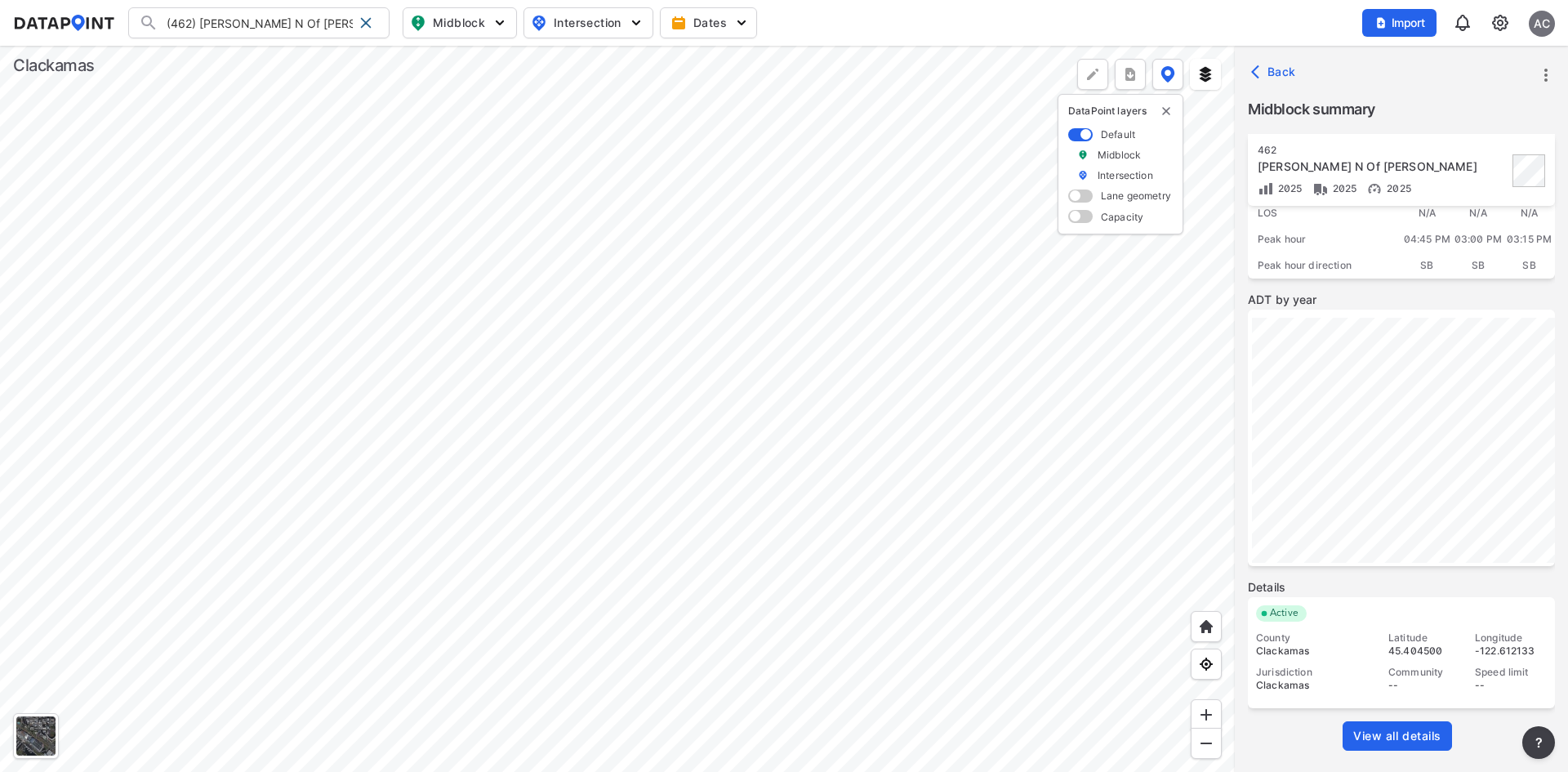
click at [1407, 734] on span "View all details" at bounding box center [1398, 736] width 88 height 16
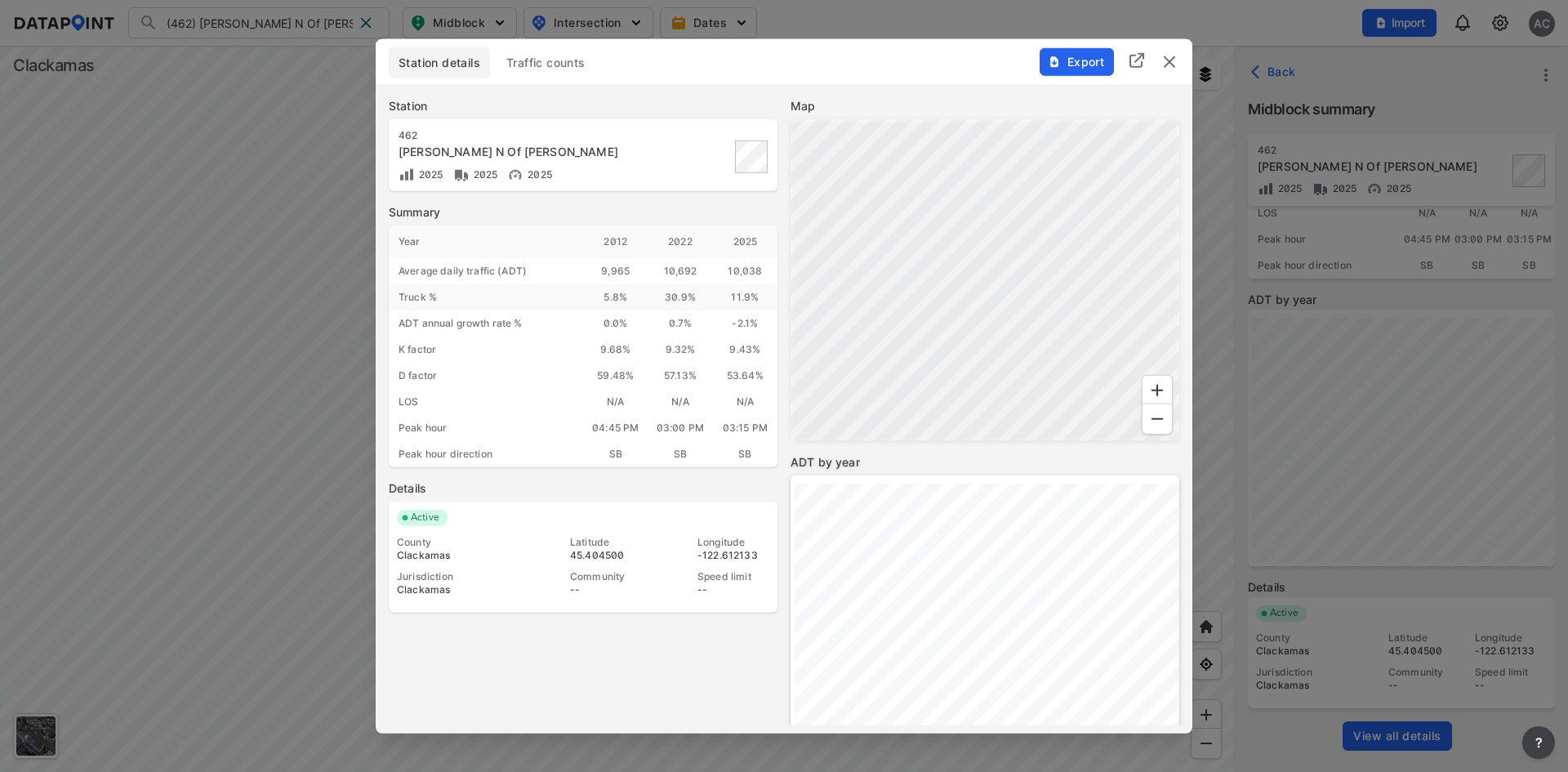
click at [546, 69] on span "Traffic counts" at bounding box center [546, 62] width 80 height 16
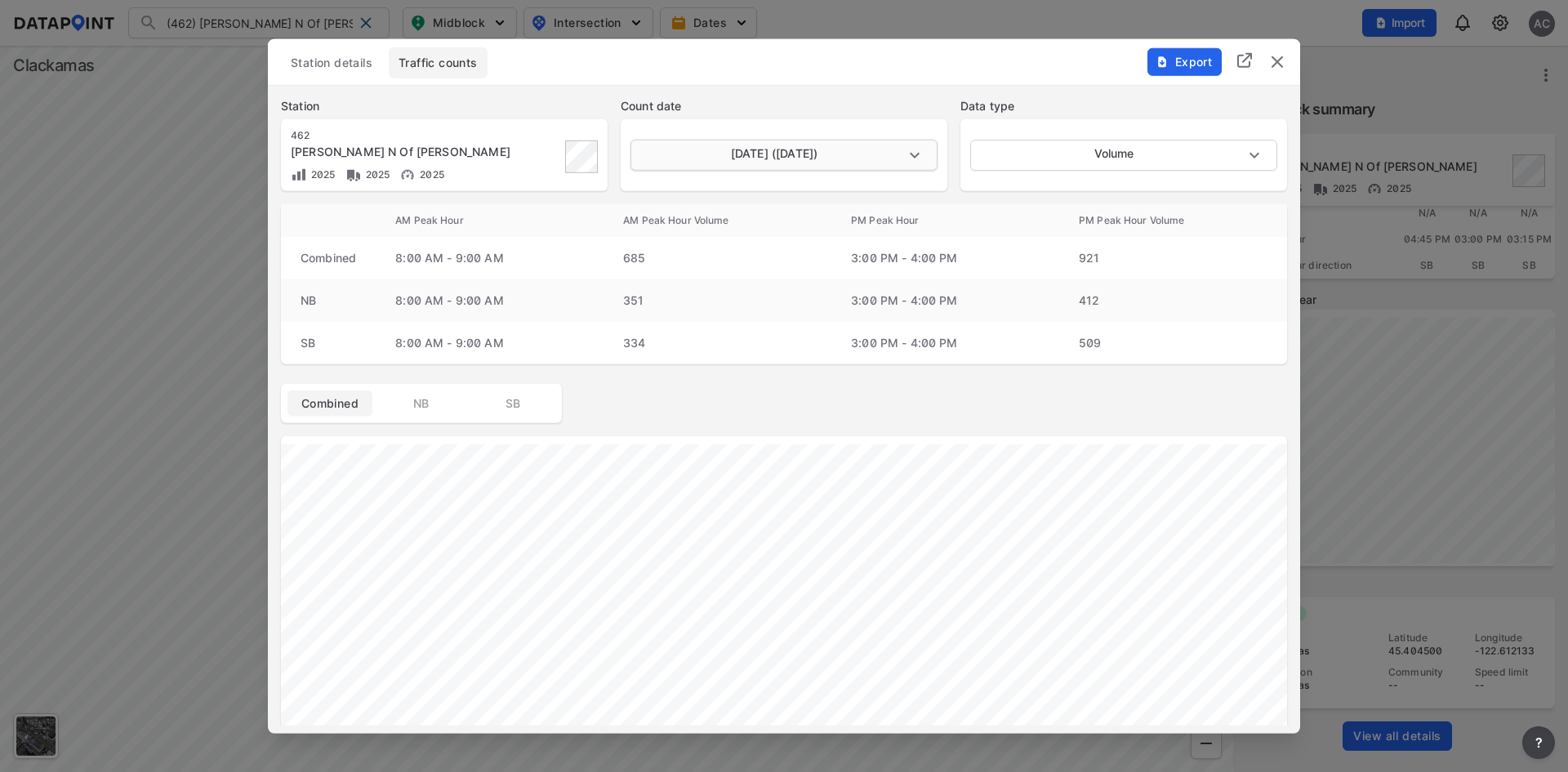
click at [860, 153] on body "(462) [PERSON_NAME] N Of [PERSON_NAME] (462) [PERSON_NAME] N Of [PERSON_NAME] (…" at bounding box center [784, 386] width 1568 height 772
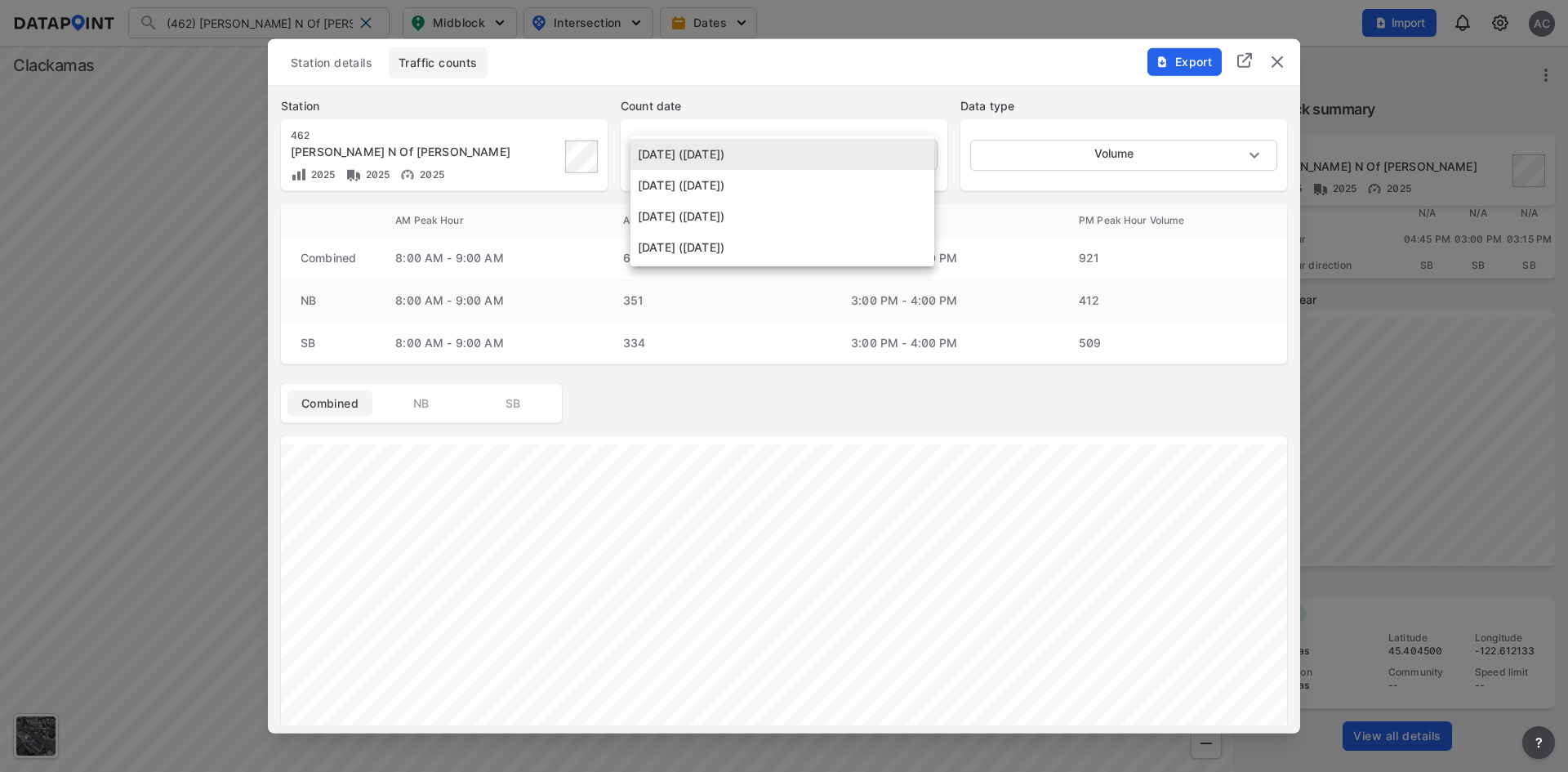
click at [847, 69] on div at bounding box center [784, 386] width 1568 height 772
